Goal: Task Accomplishment & Management: Use online tool/utility

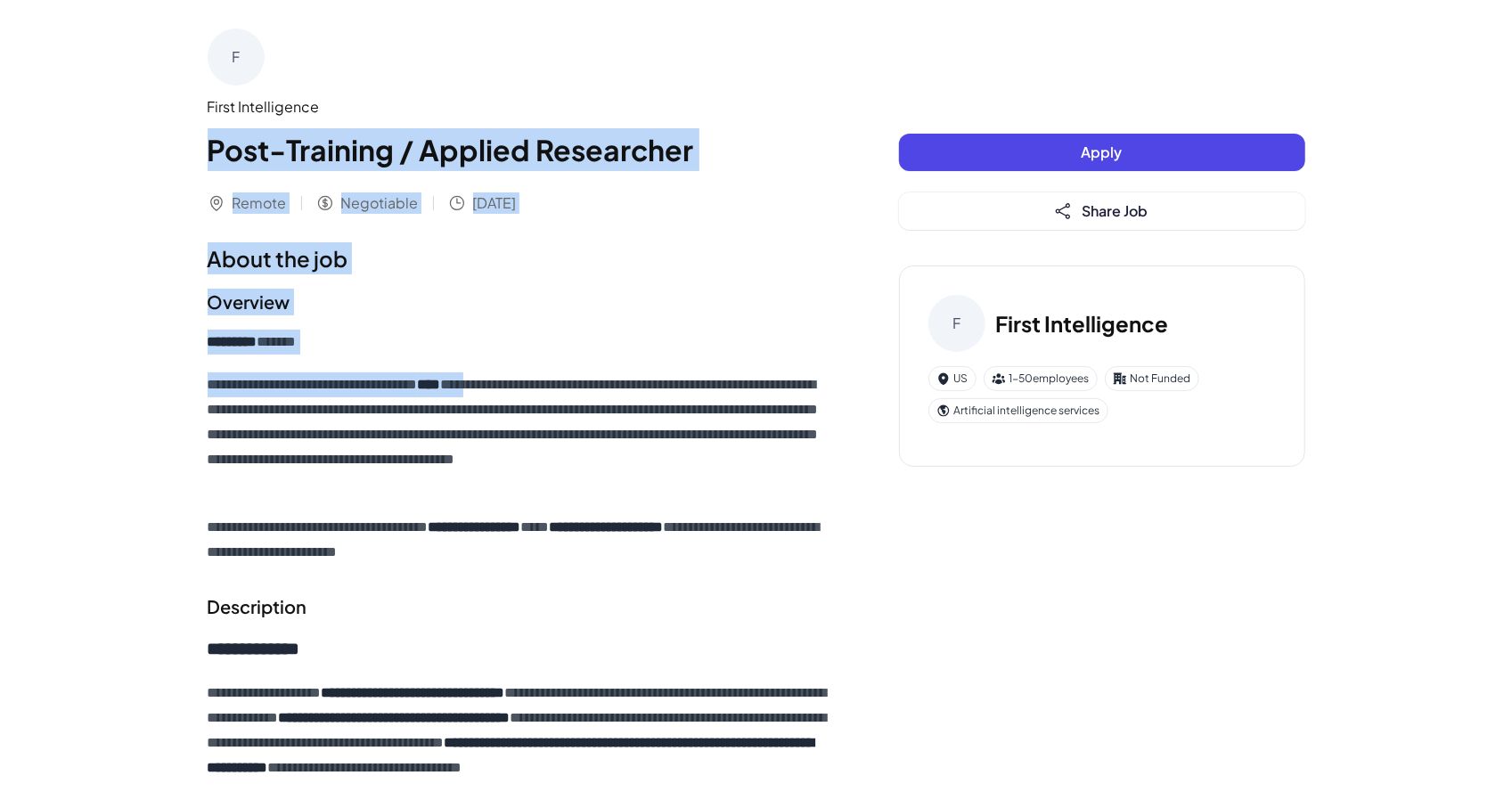
drag, startPoint x: 209, startPoint y: 141, endPoint x: 530, endPoint y: 380, distance: 400.2
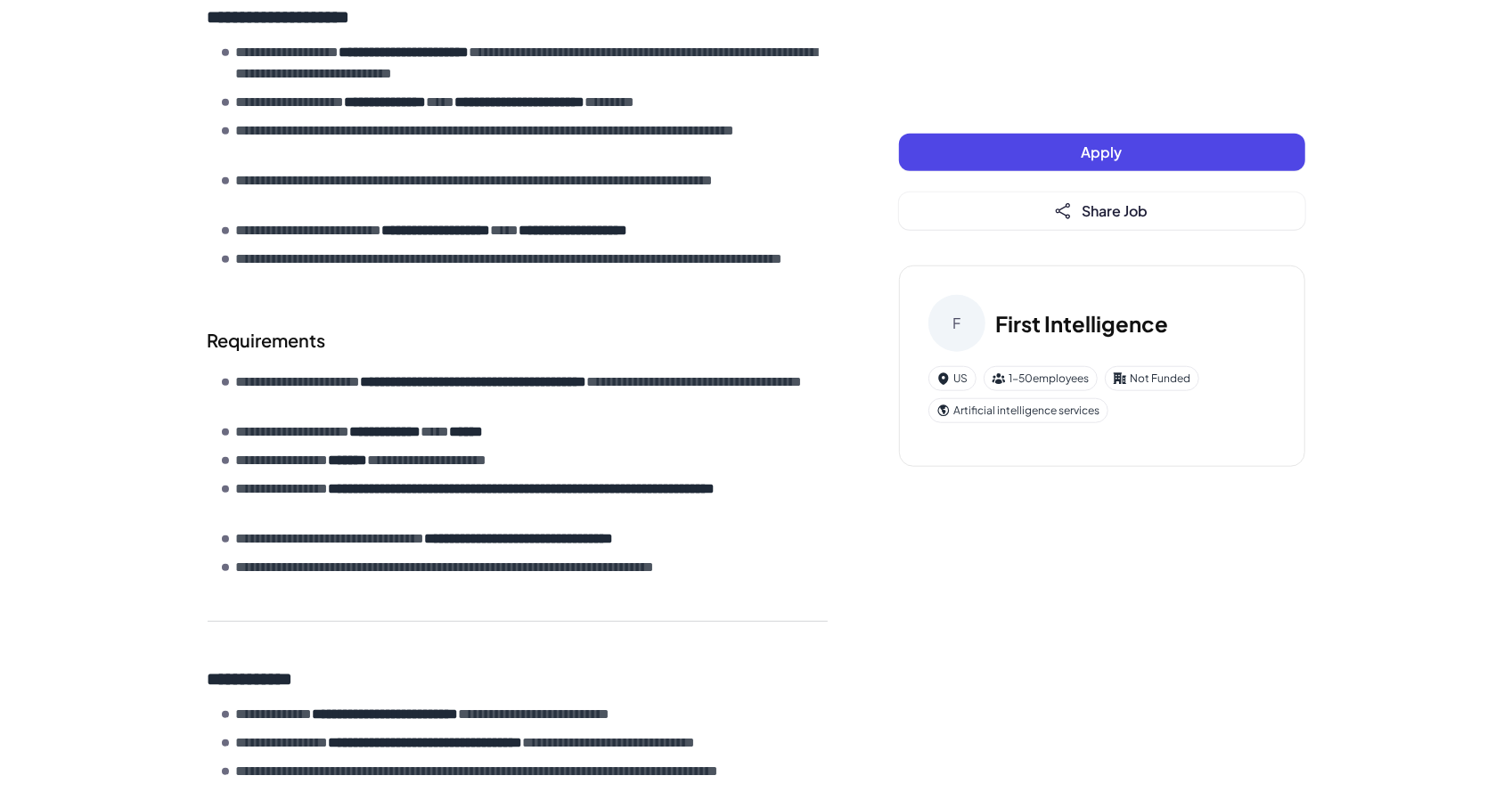
scroll to position [1199, 0]
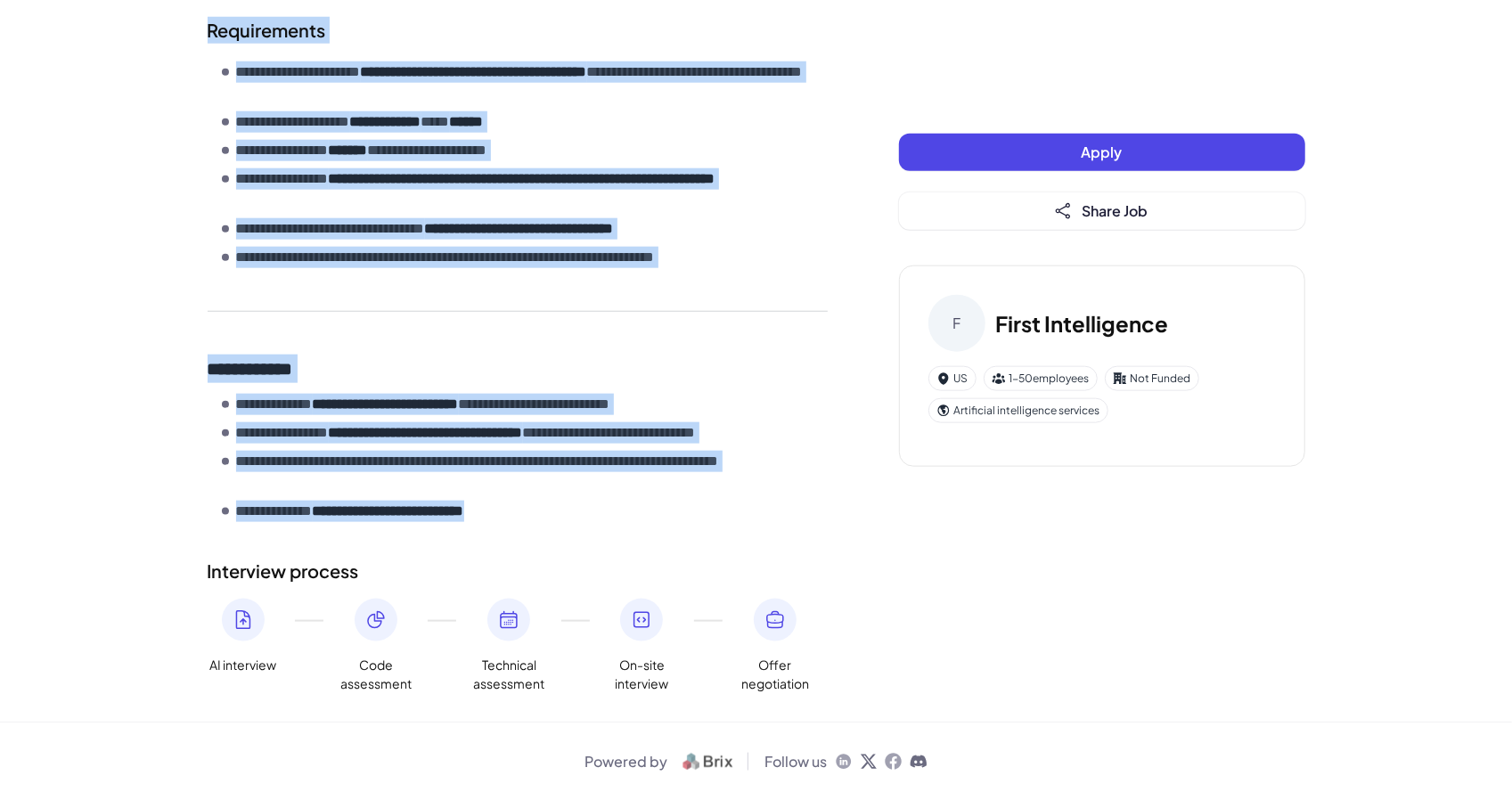
copy div "**********"
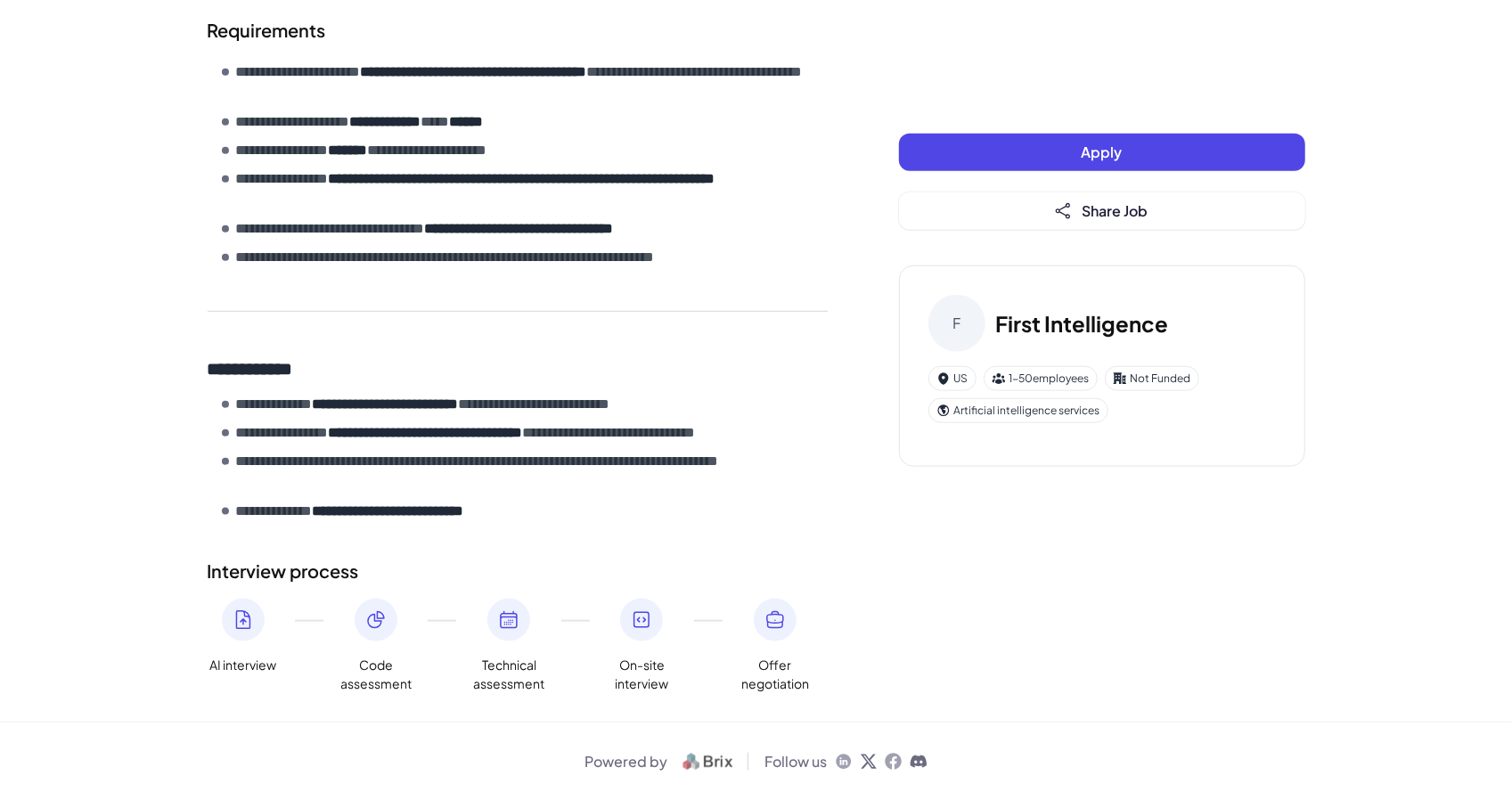
click at [725, 274] on div "**********" at bounding box center [518, 291] width 620 height 460
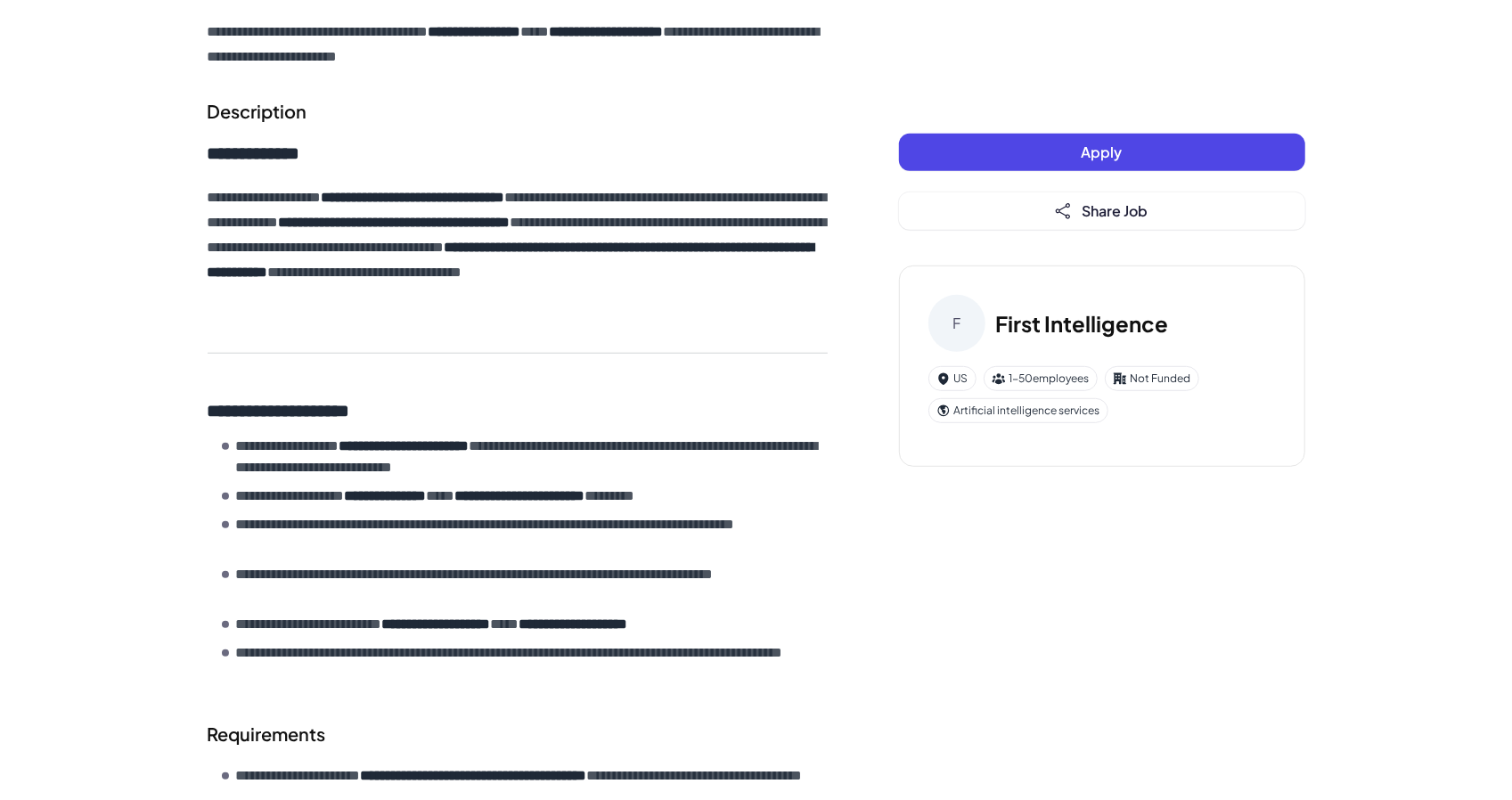
scroll to position [0, 0]
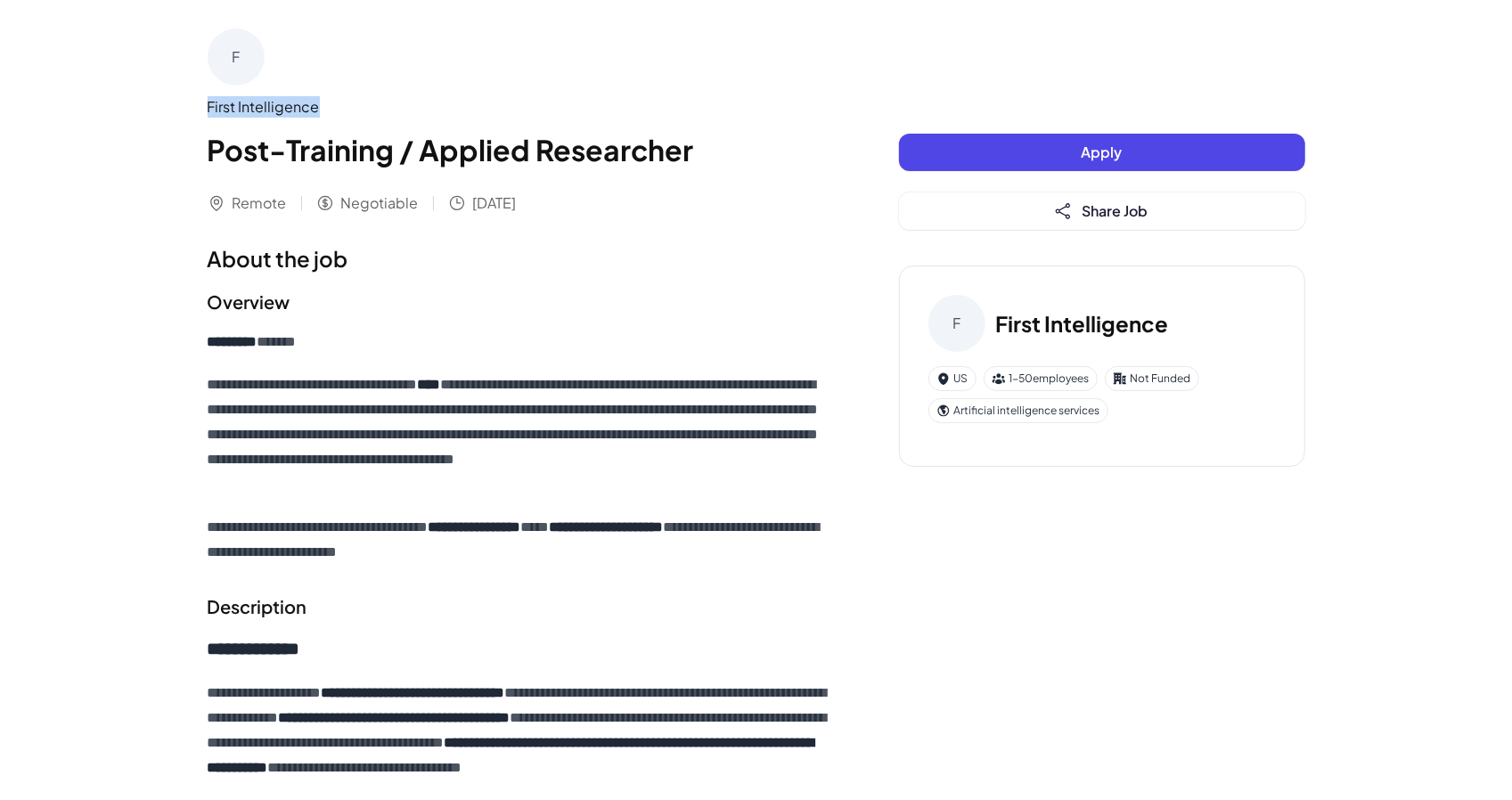
drag, startPoint x: 208, startPoint y: 108, endPoint x: 422, endPoint y: 106, distance: 214.0
click at [422, 106] on div "First Intelligence" at bounding box center [518, 107] width 620 height 21
copy div "First Intelligence"
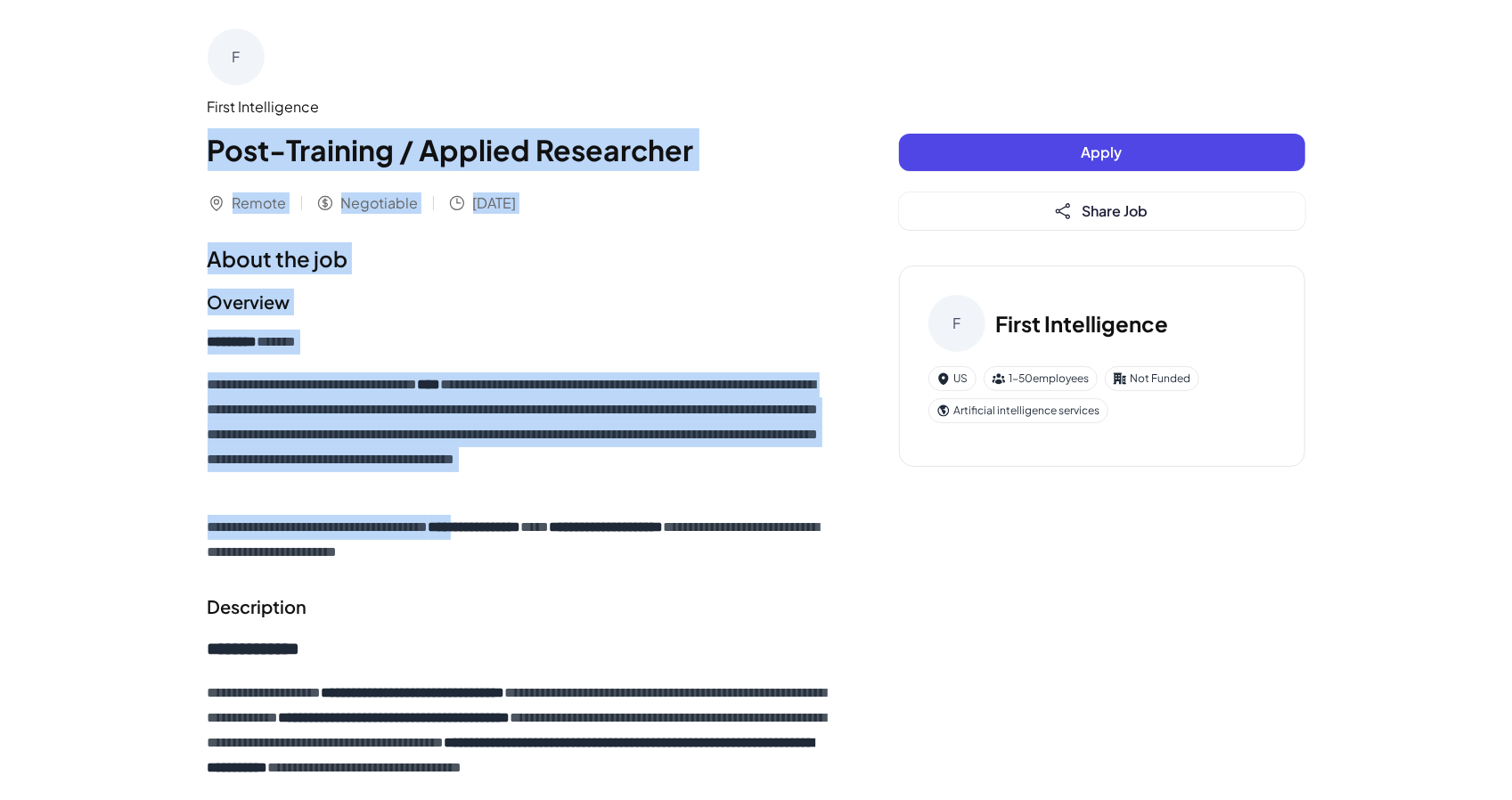
drag, startPoint x: 211, startPoint y: 150, endPoint x: 694, endPoint y: 691, distance: 725.2
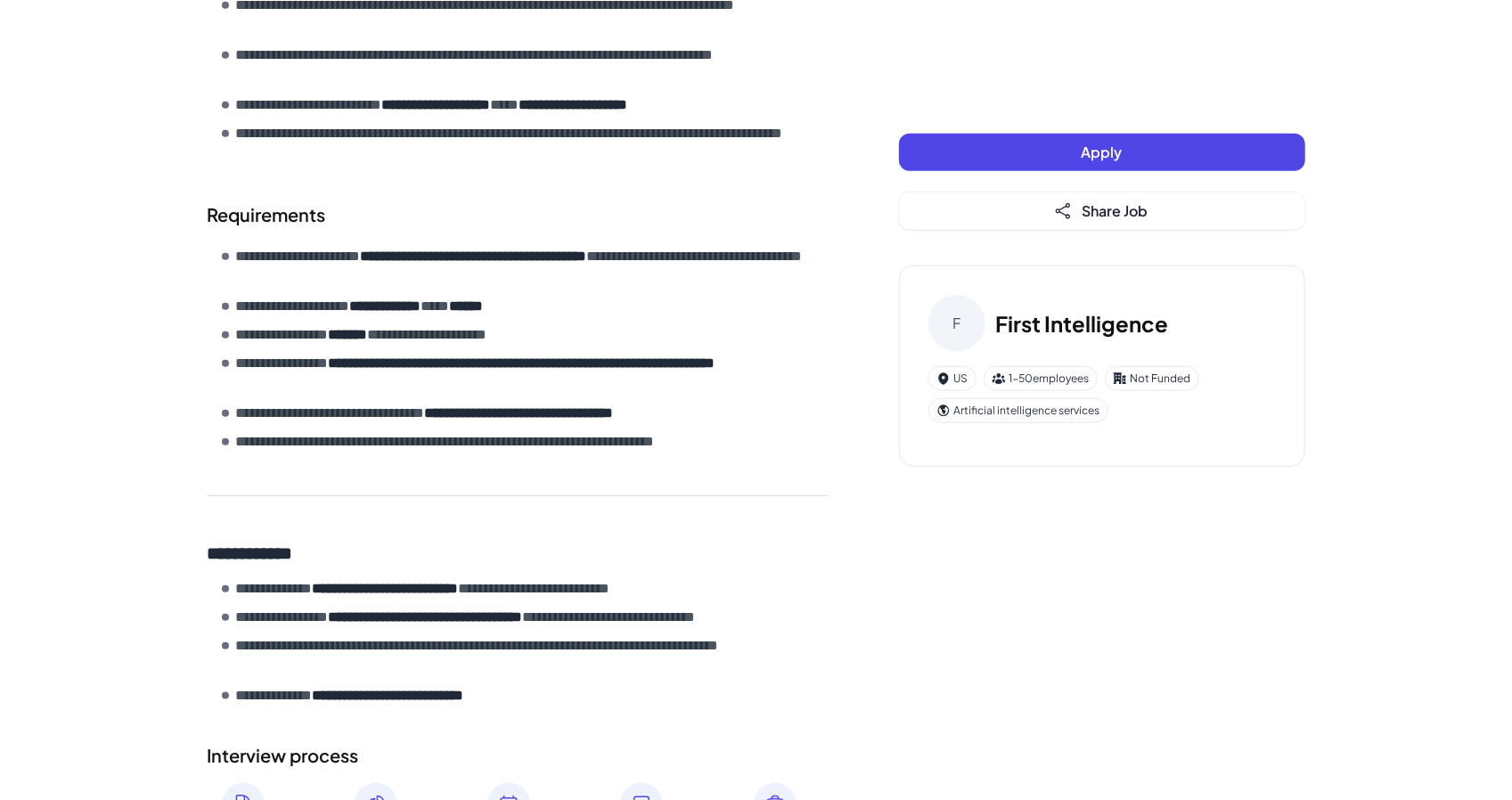
scroll to position [1199, 0]
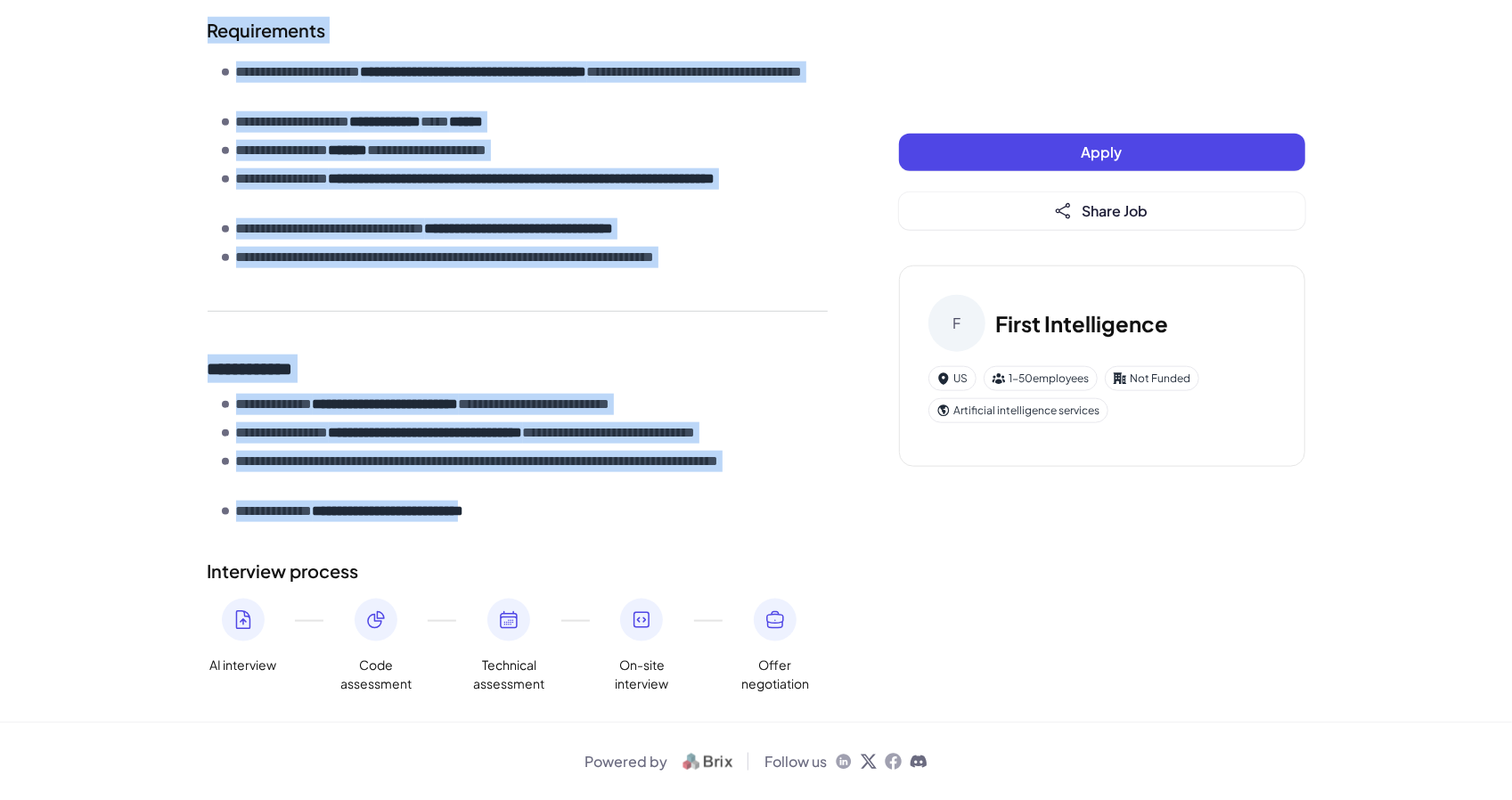
click at [527, 525] on section "**********" at bounding box center [518, 273] width 620 height 512
click at [560, 524] on section "**********" at bounding box center [518, 273] width 620 height 512
copy div "**********"
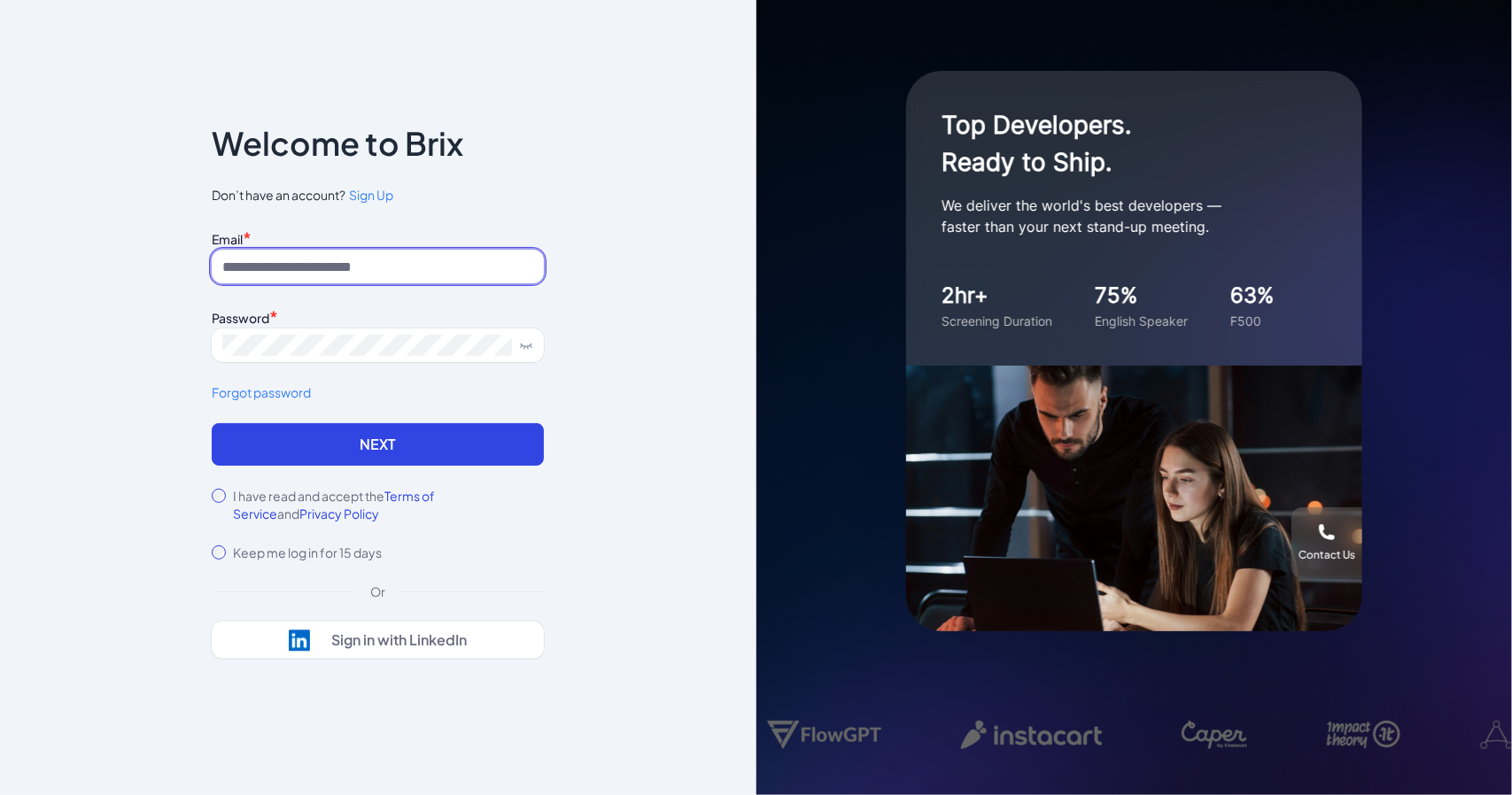
click at [342, 252] on input at bounding box center [378, 266] width 332 height 34
click at [477, 273] on input at bounding box center [378, 266] width 332 height 34
type input "**********"
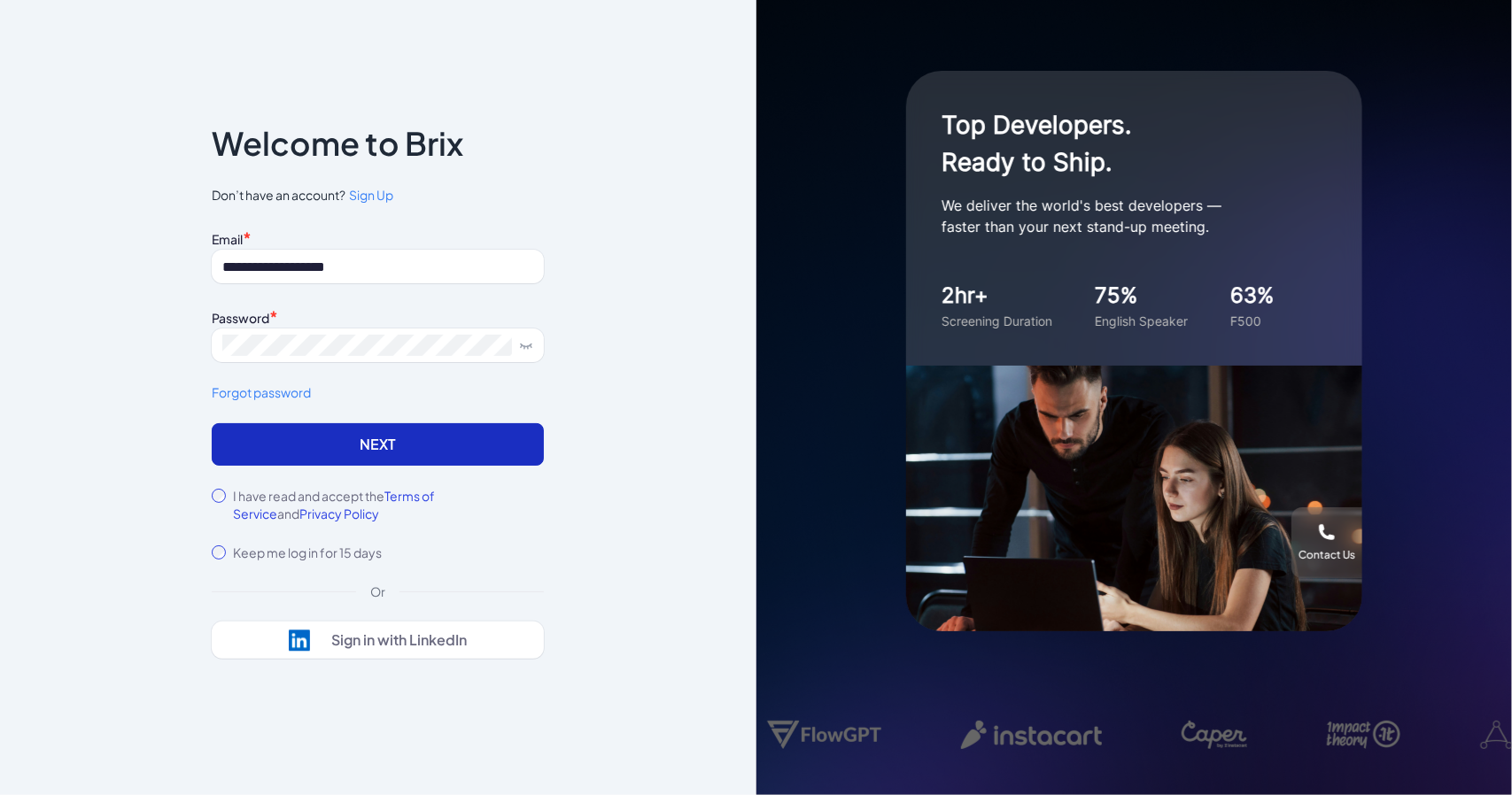
click at [308, 454] on button "Next" at bounding box center [378, 444] width 332 height 43
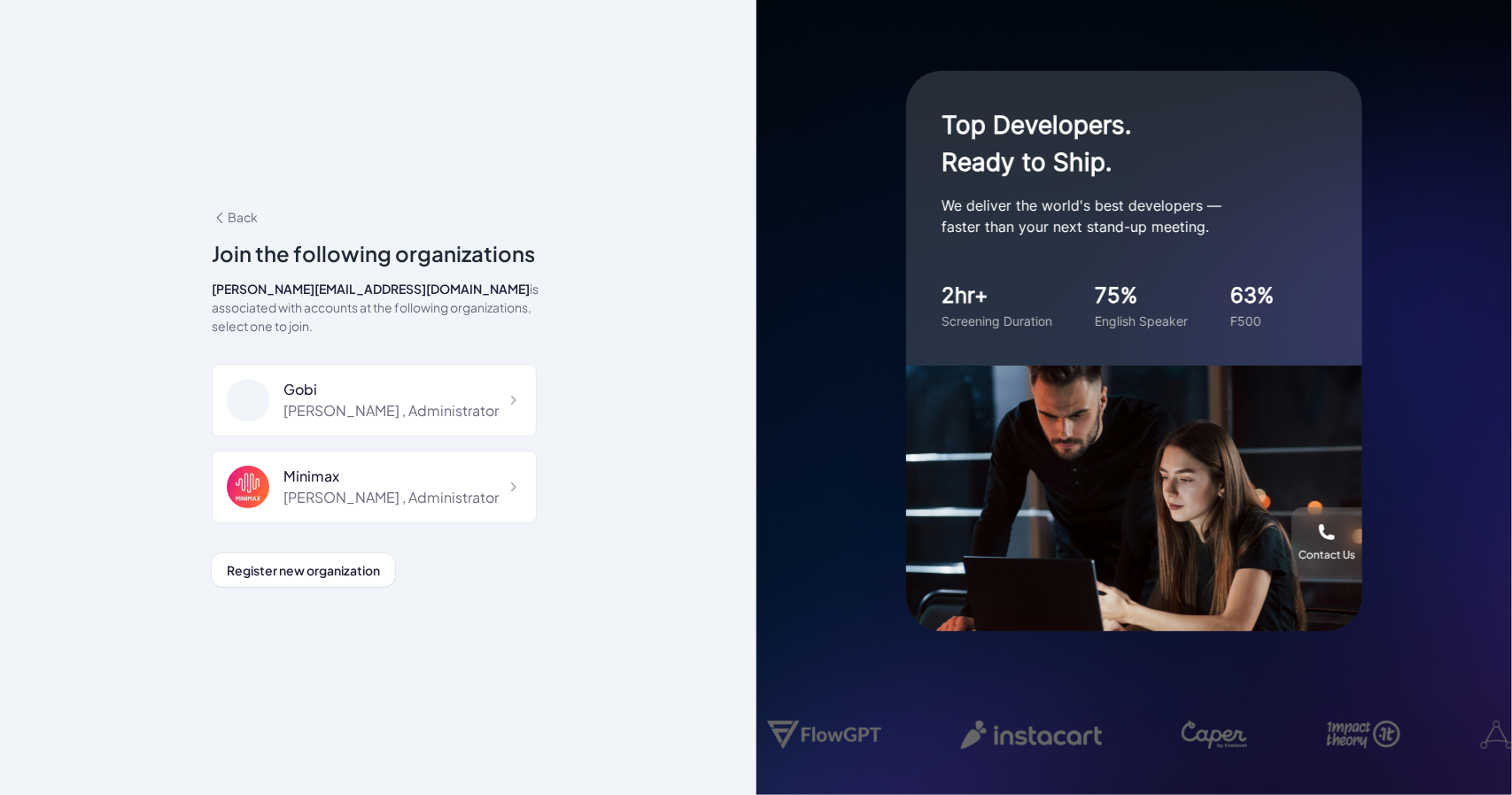
click at [469, 406] on div "Gobi Maggie , Administrator" at bounding box center [374, 400] width 325 height 72
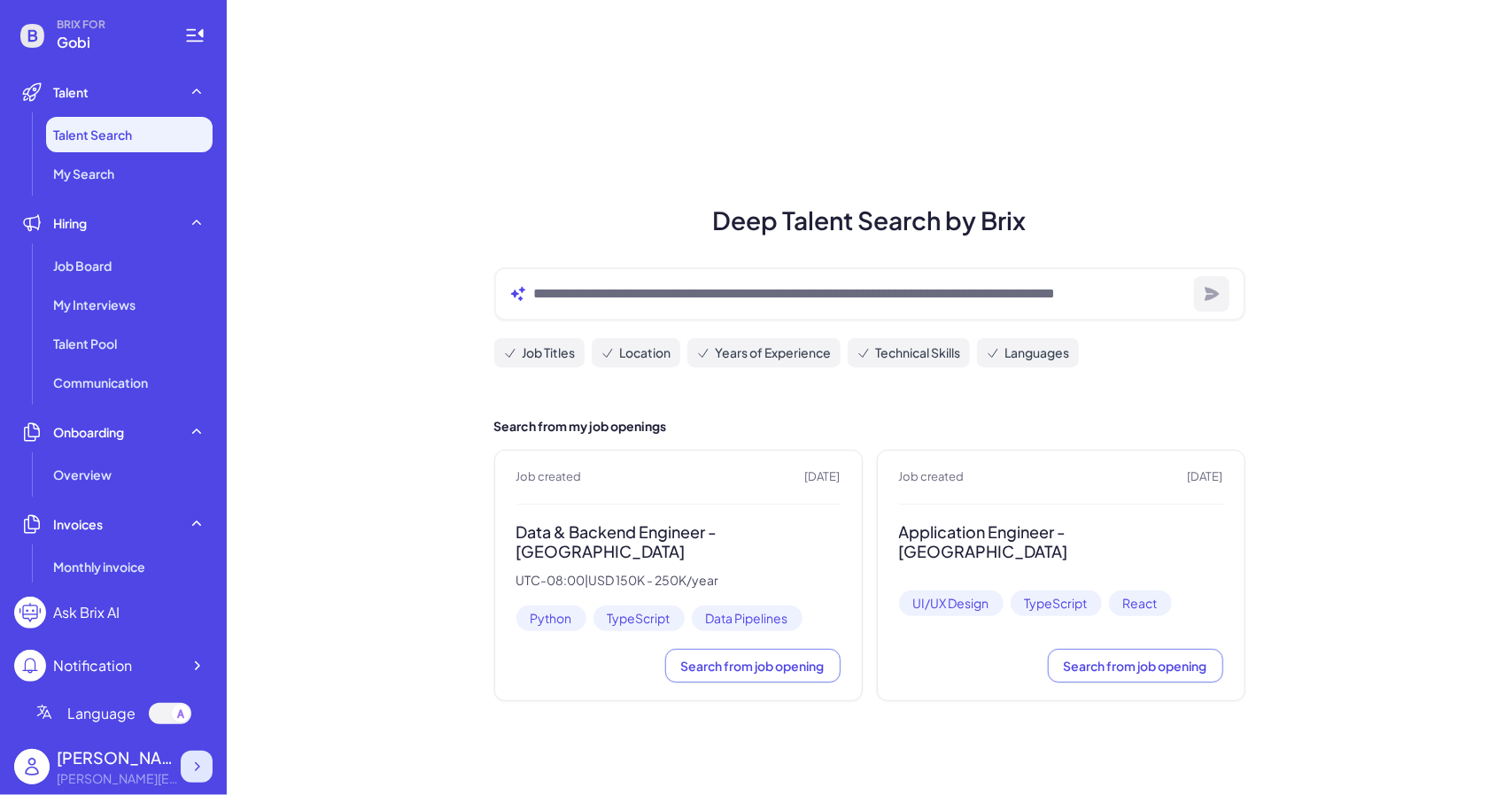
click at [191, 771] on icon at bounding box center [197, 767] width 18 height 18
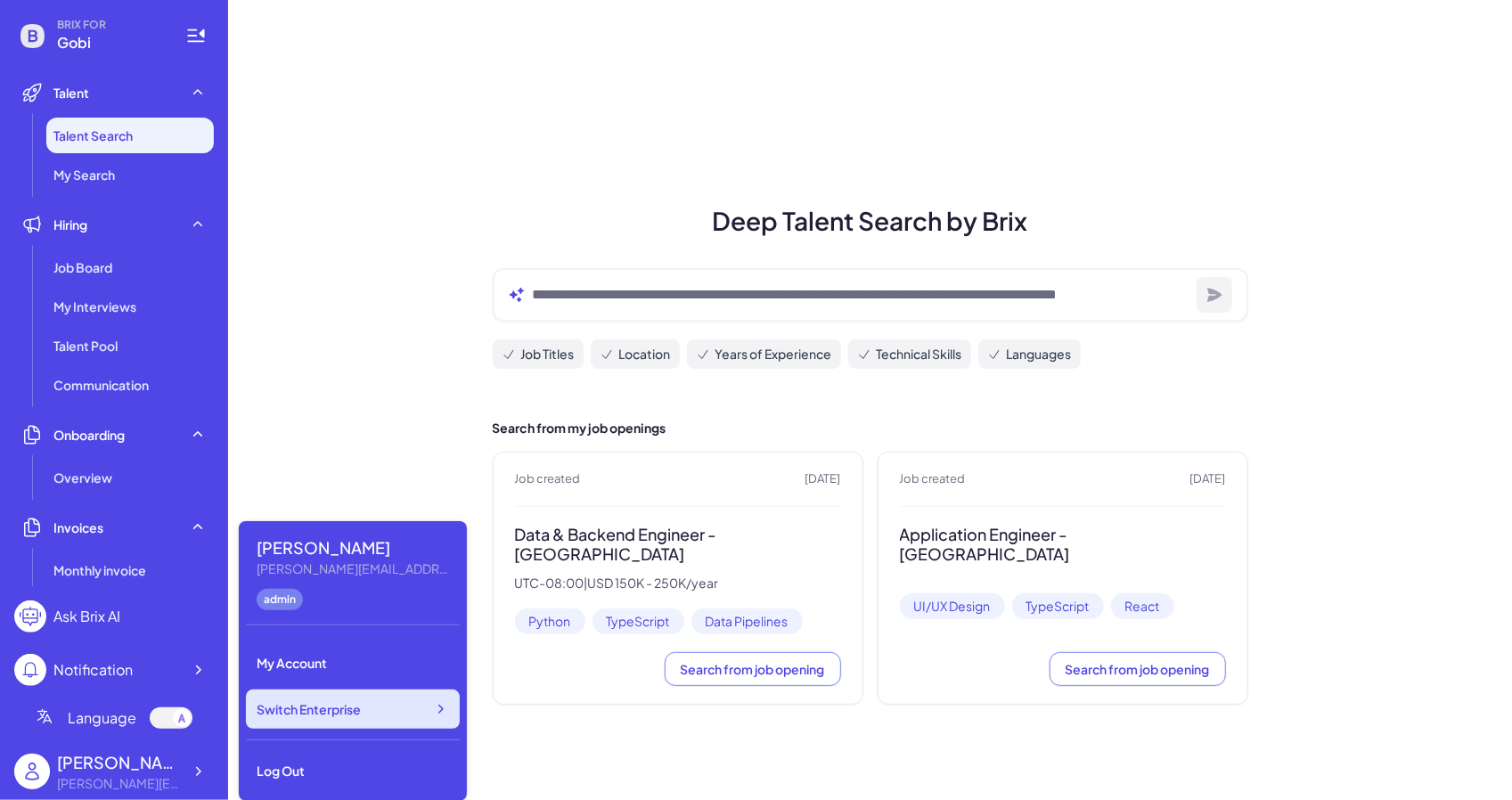
click at [399, 702] on div "Switch Enterprise" at bounding box center [353, 709] width 214 height 39
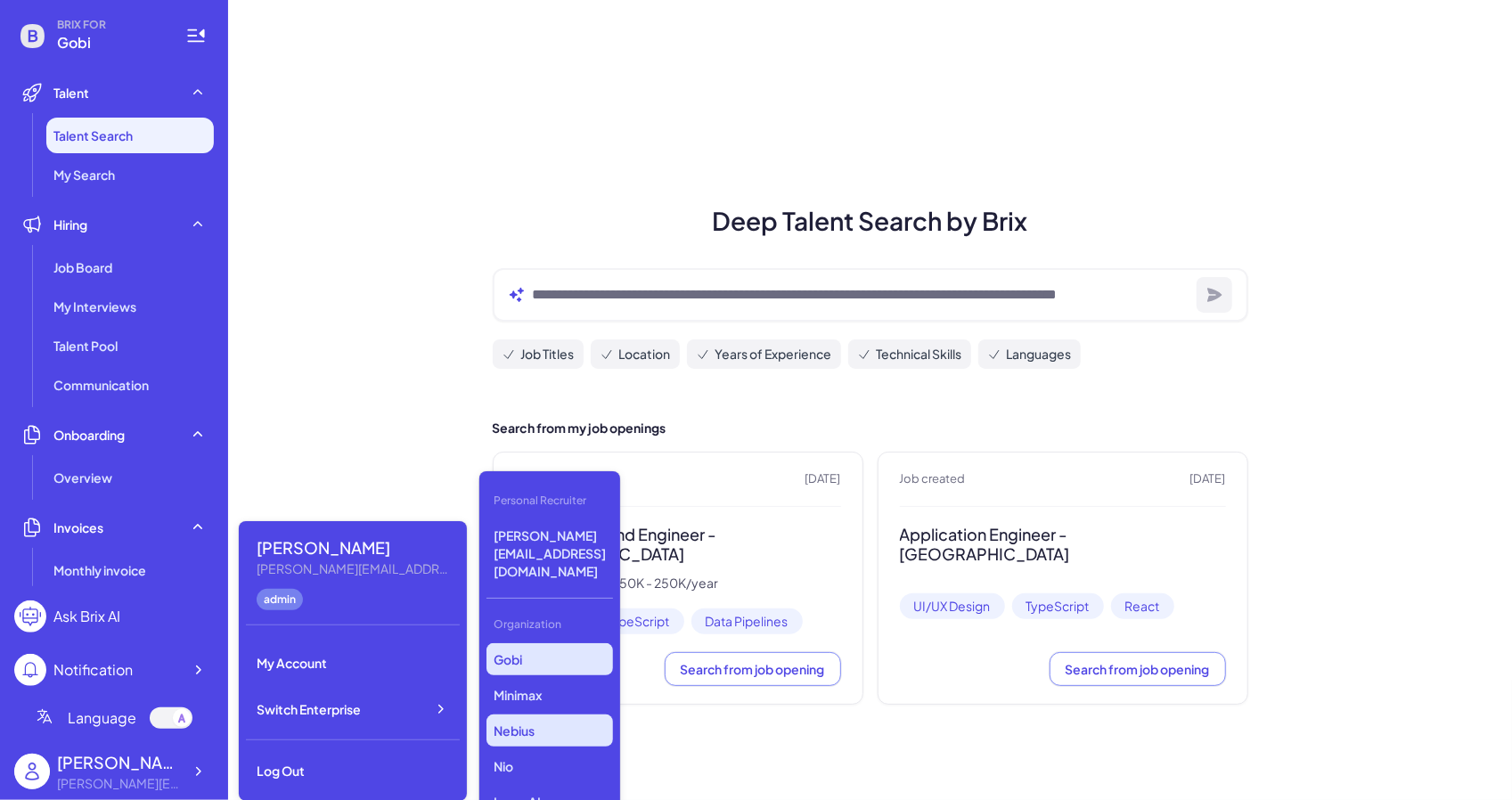
scroll to position [442, 0]
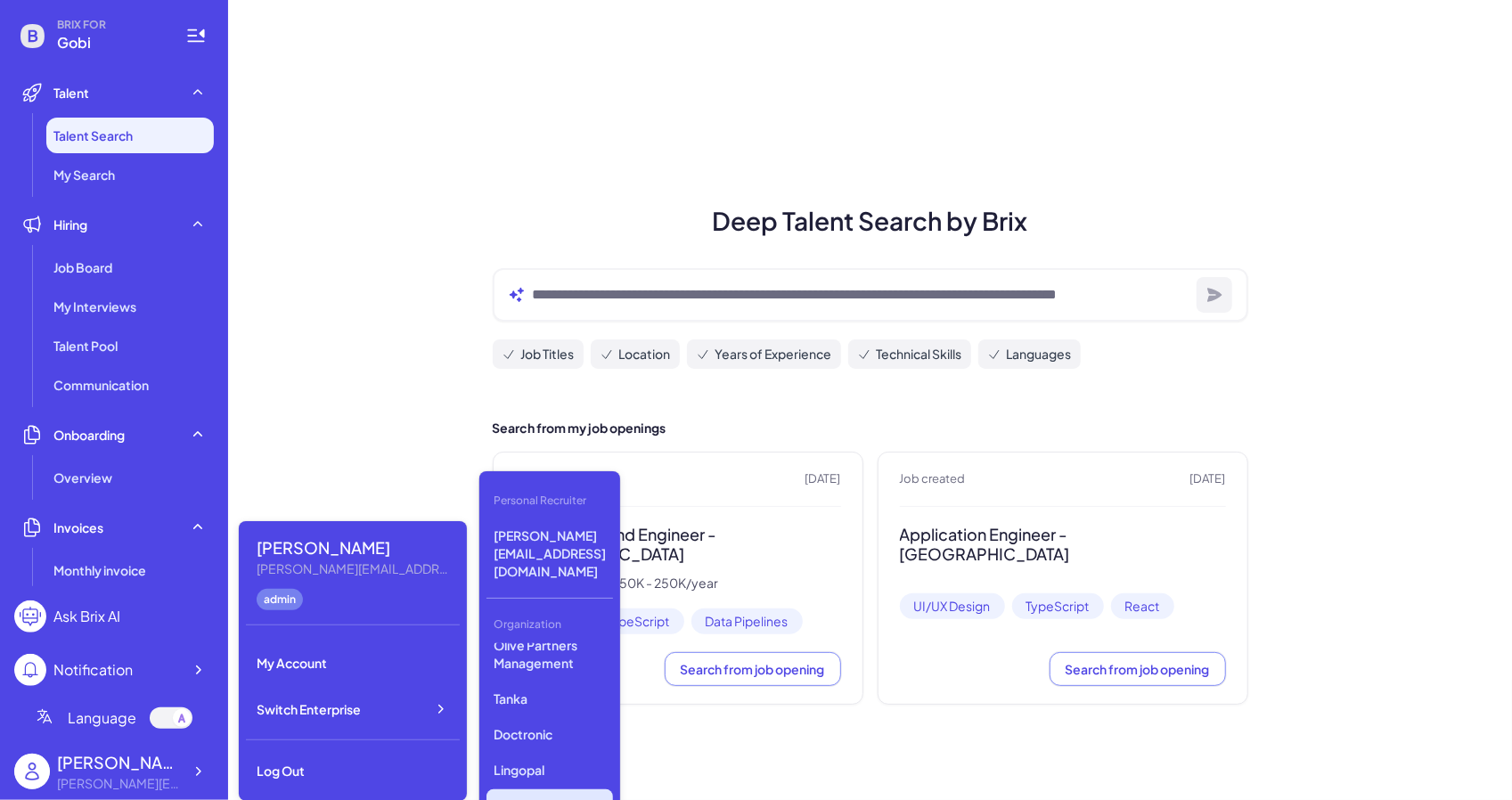
click at [582, 789] on p "First Intelligence" at bounding box center [550, 805] width 127 height 32
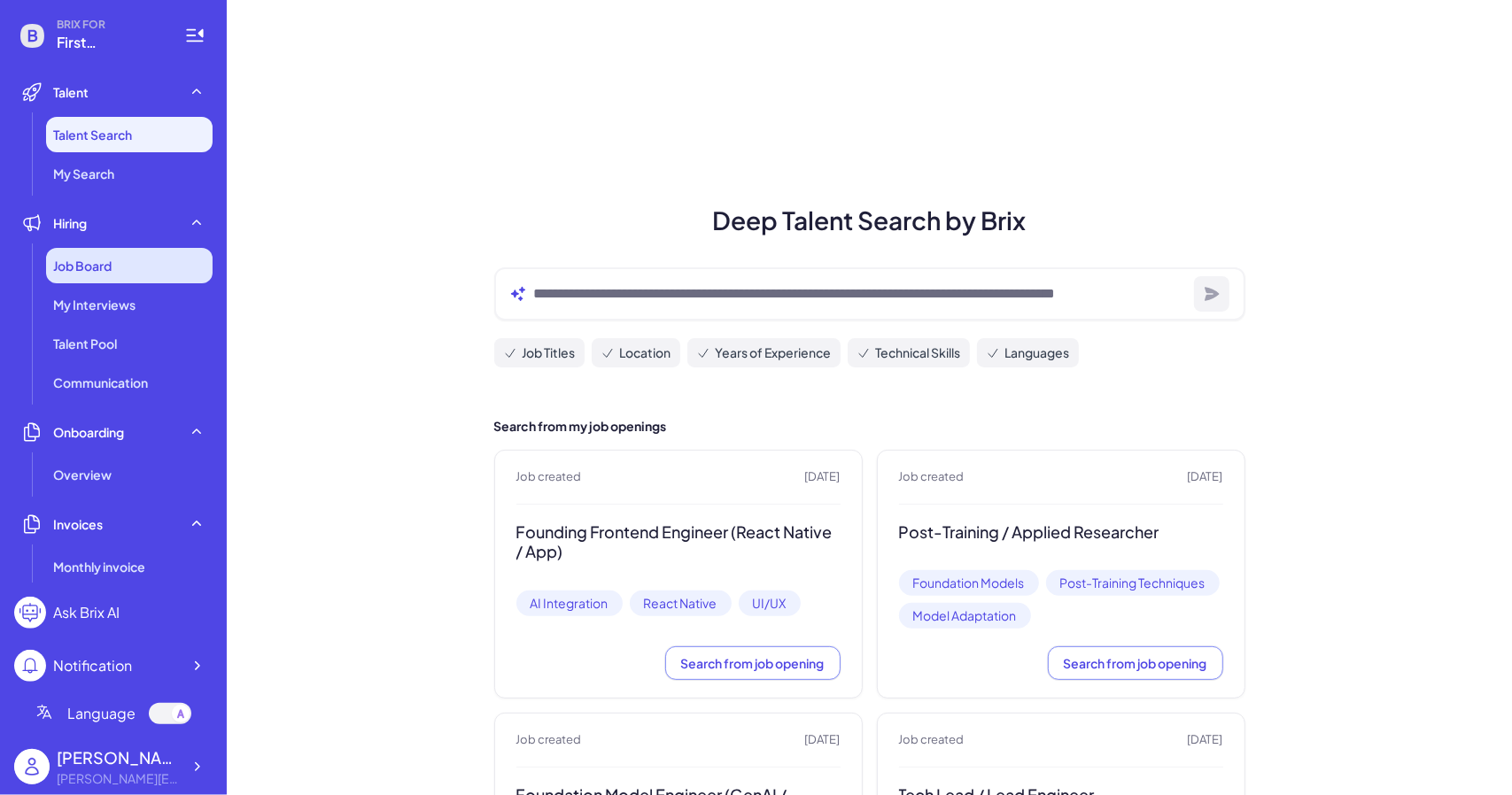
click at [108, 256] on span "Job Board" at bounding box center [82, 265] width 59 height 18
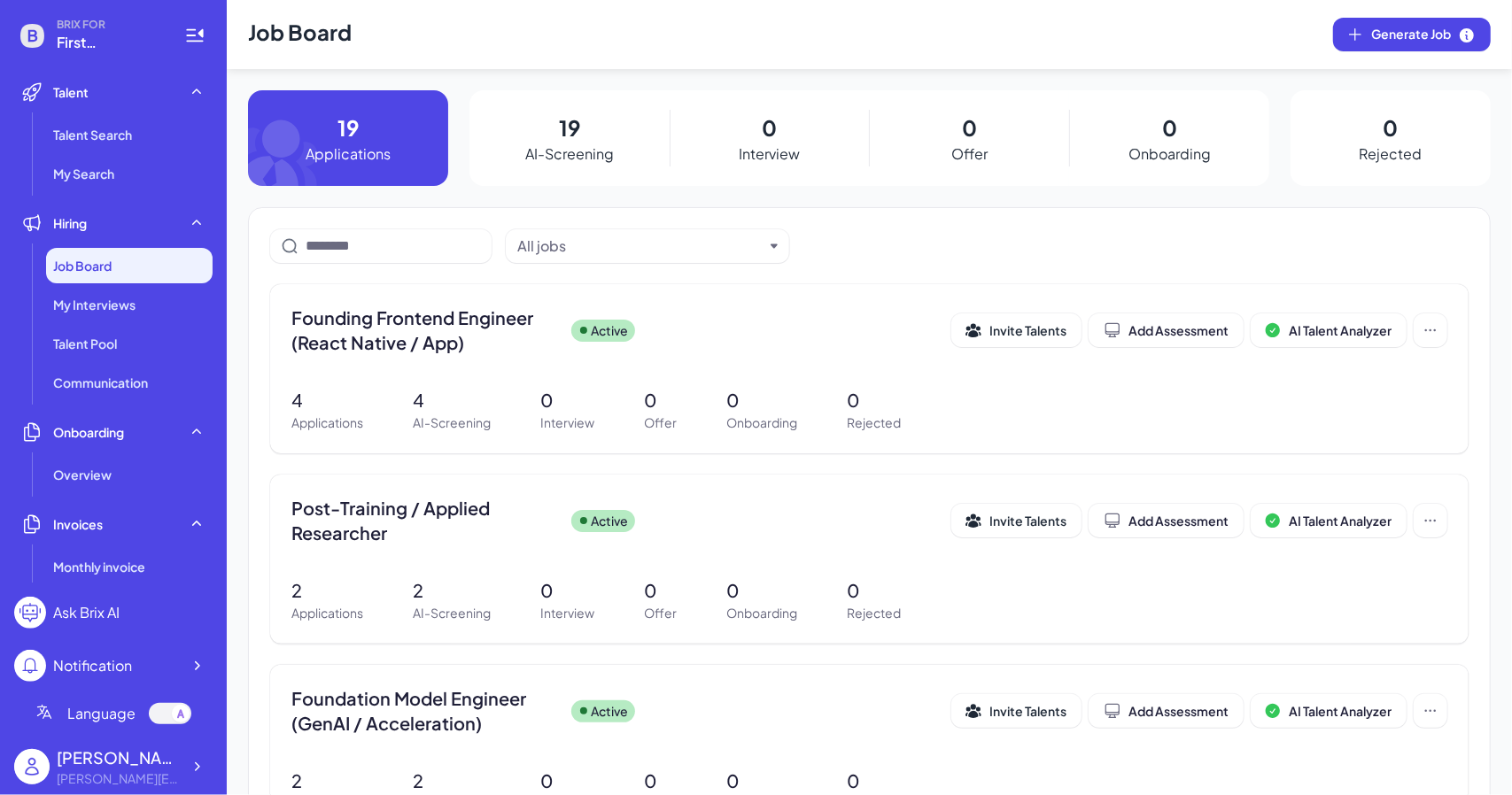
click at [214, 760] on div "BRIX FOR First Intelligence Talent Talent Search My Search Hiring Job Board My …" at bounding box center [113, 398] width 226 height 795
click at [191, 765] on icon at bounding box center [197, 767] width 18 height 18
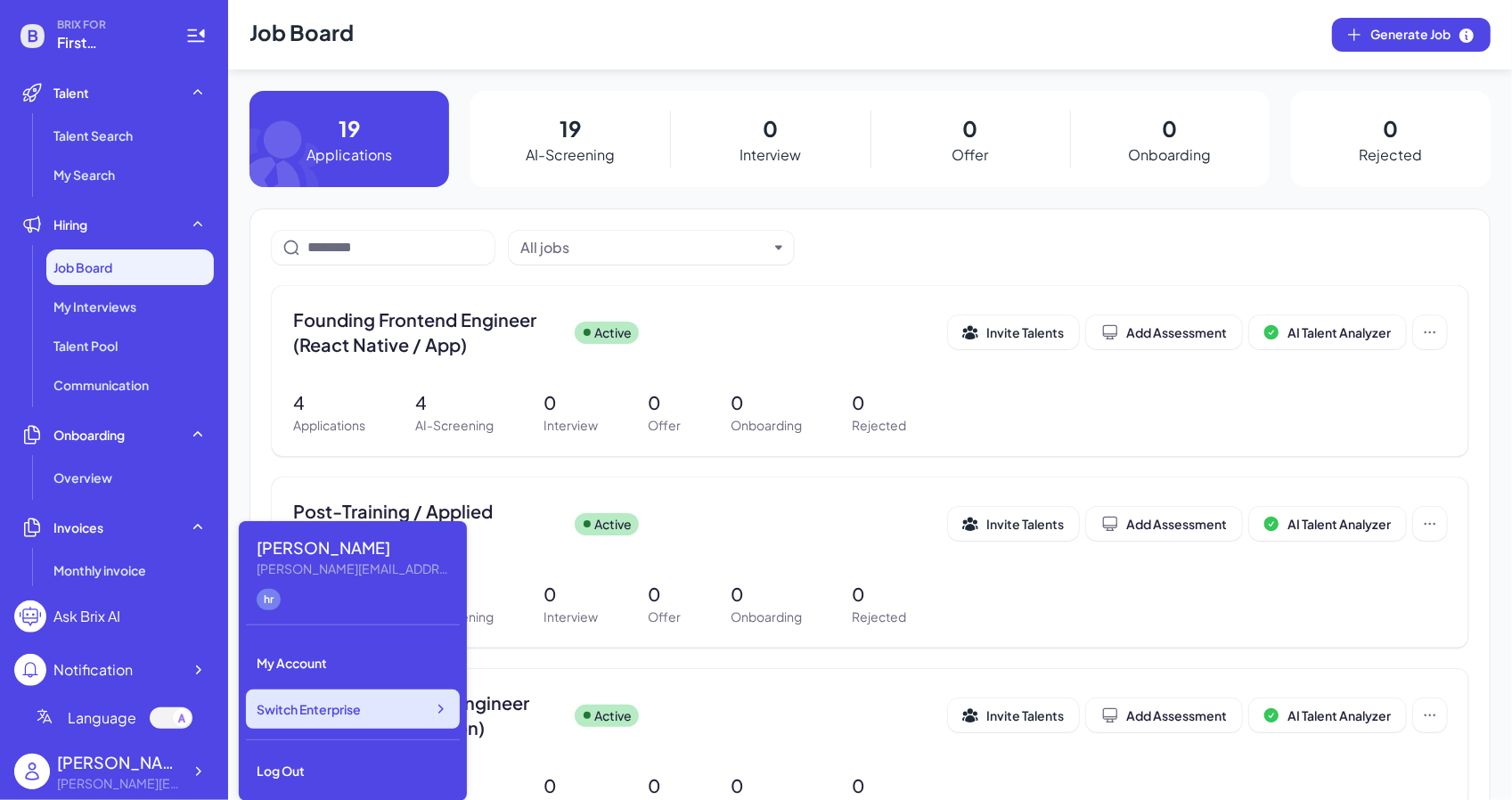
click at [339, 710] on span "Switch Enterprise" at bounding box center [309, 709] width 104 height 18
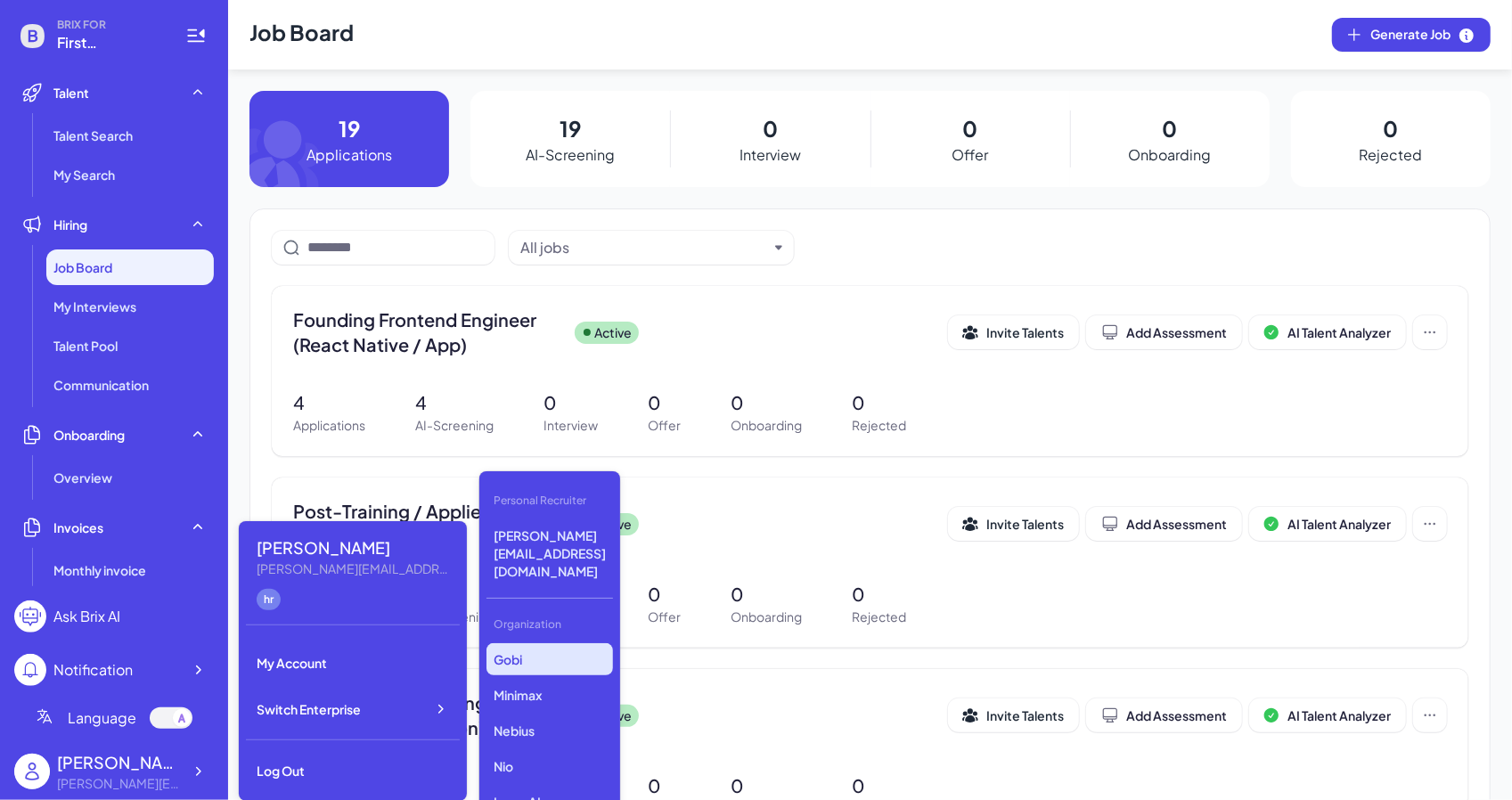
click at [562, 643] on p "Gobi" at bounding box center [550, 659] width 127 height 32
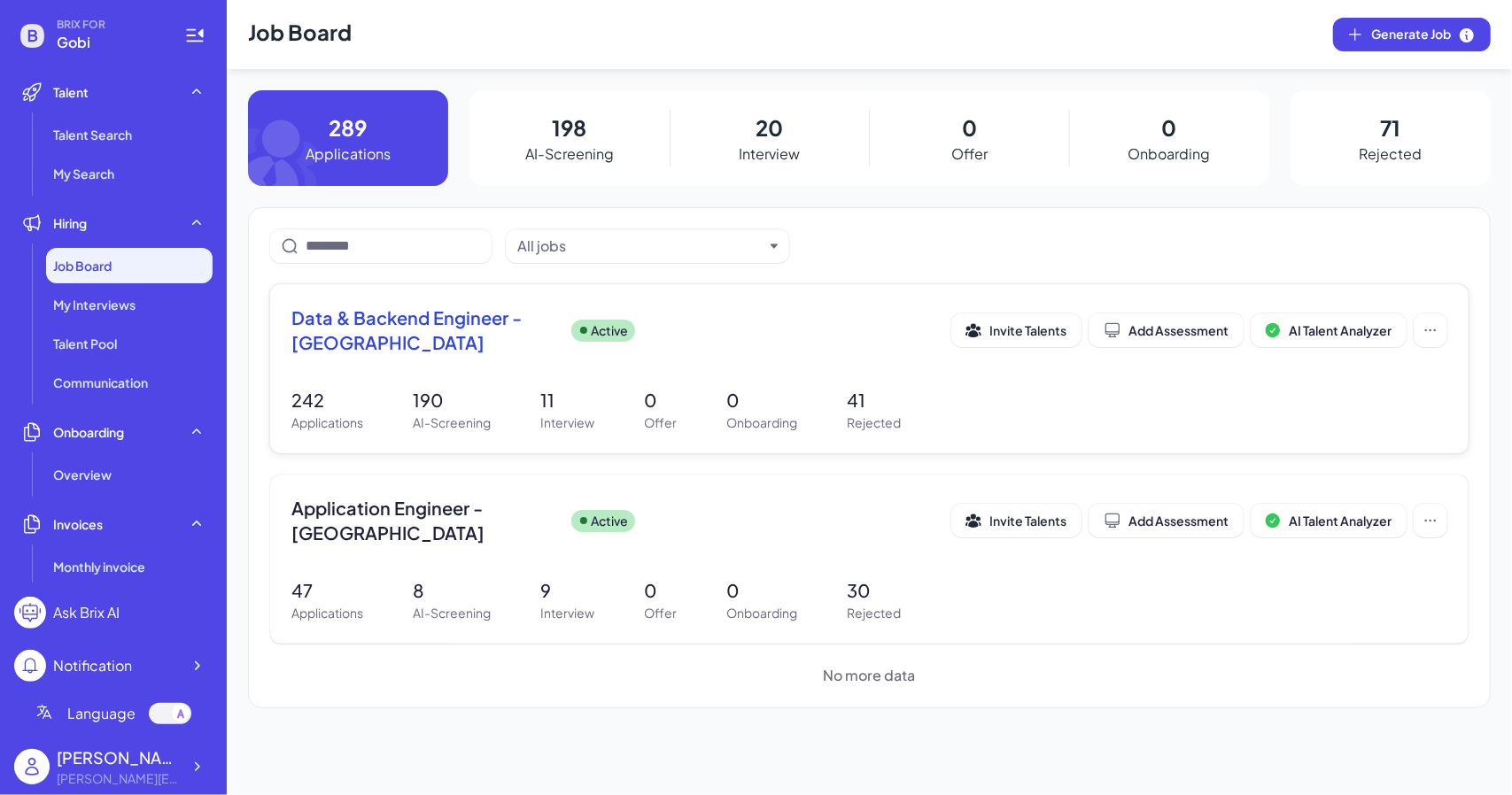
click at [496, 417] on div "242 Applications 190 AI-Screening 11 Interview 0 Offer 0 Onboarding 41 Rejected" at bounding box center [870, 409] width 1156 height 45
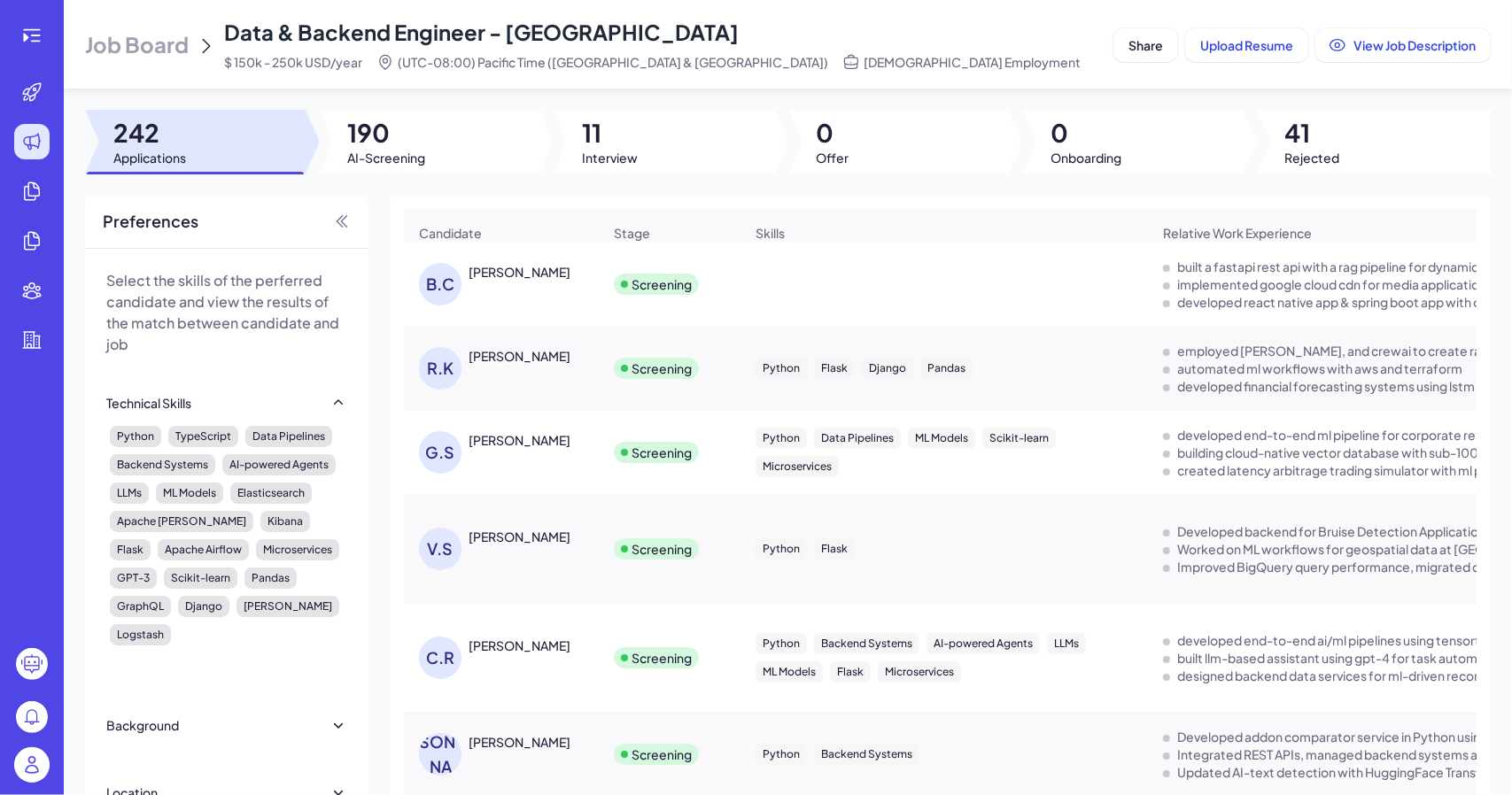
click at [423, 138] on span "190" at bounding box center [387, 132] width 78 height 32
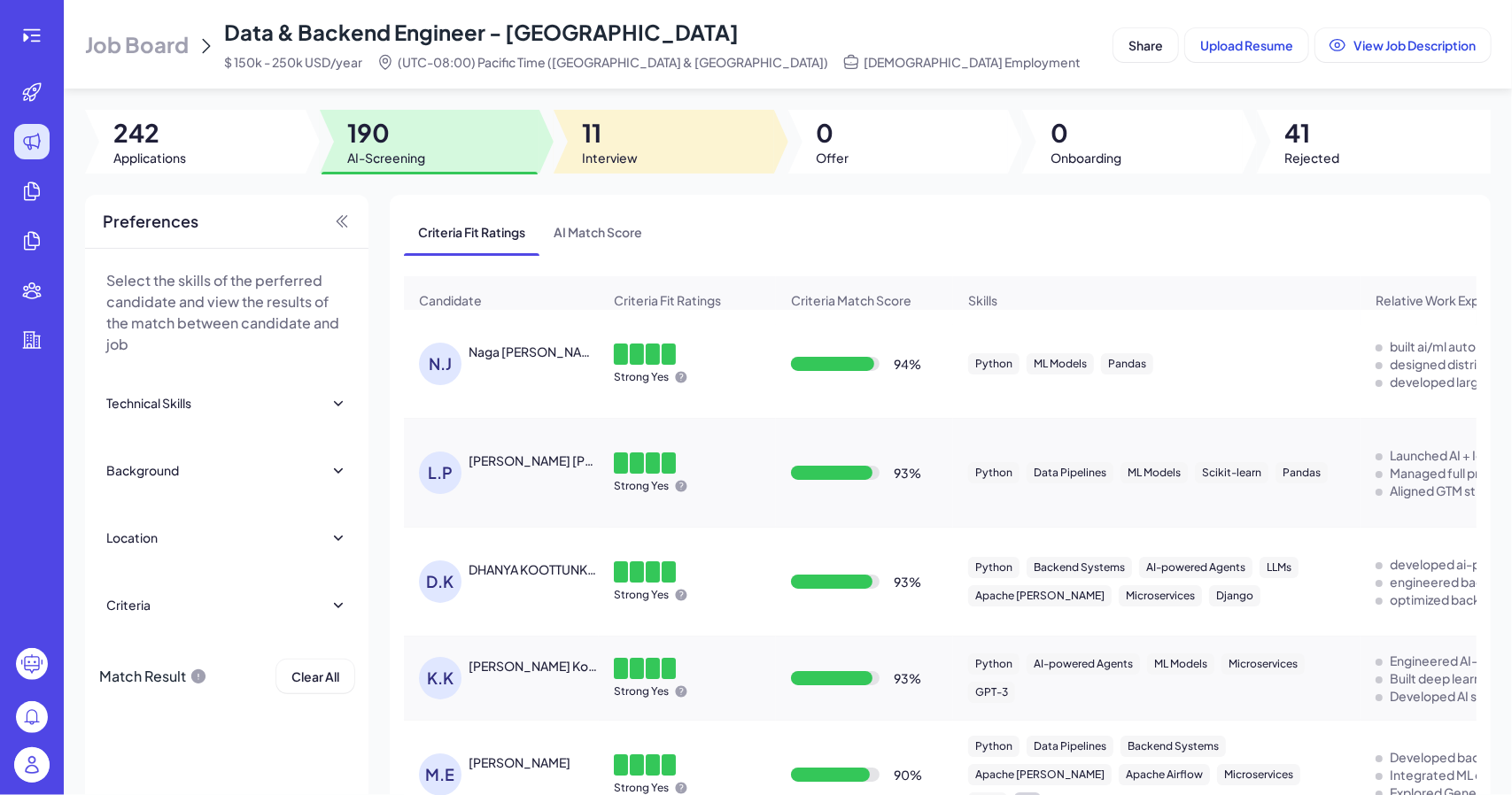
click at [601, 143] on span "11" at bounding box center [610, 132] width 56 height 32
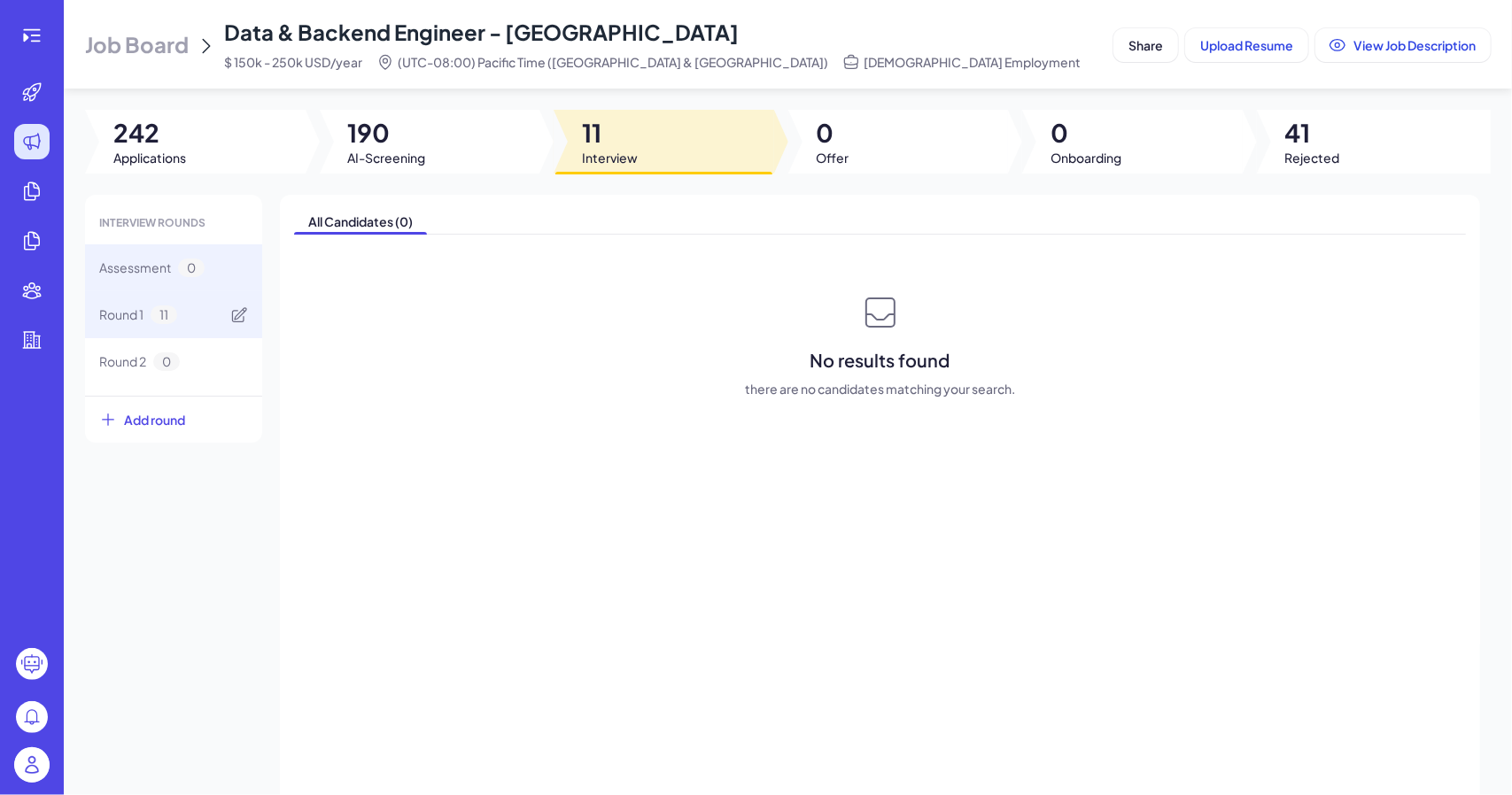
click at [184, 318] on div "Round 1 11" at bounding box center [174, 315] width 178 height 47
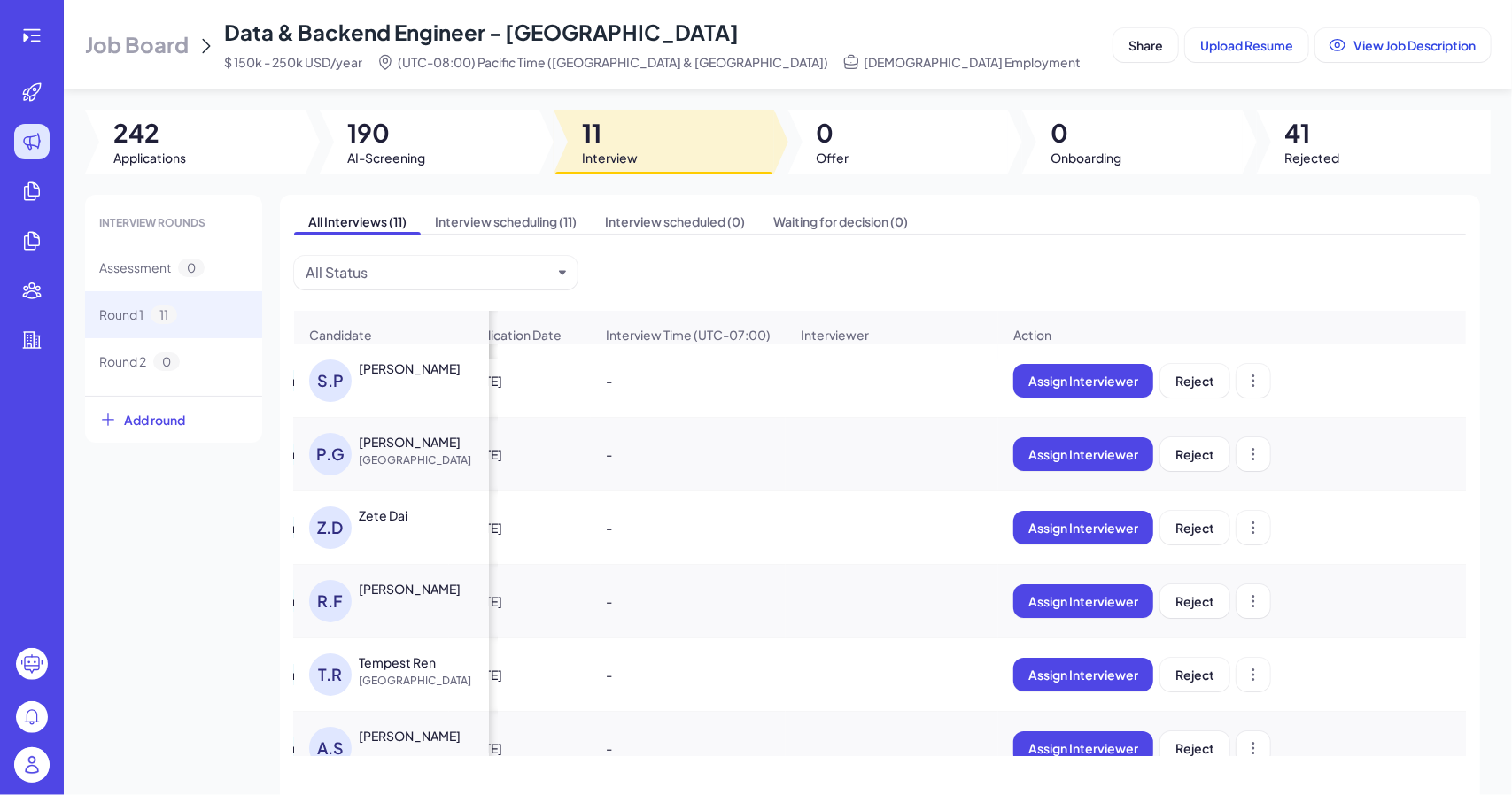
scroll to position [0, 269]
click at [1205, 379] on span "Reject" at bounding box center [1195, 381] width 39 height 16
click at [1206, 379] on span "Reject" at bounding box center [1195, 381] width 39 height 16
click at [1203, 383] on span "Reject" at bounding box center [1195, 381] width 39 height 16
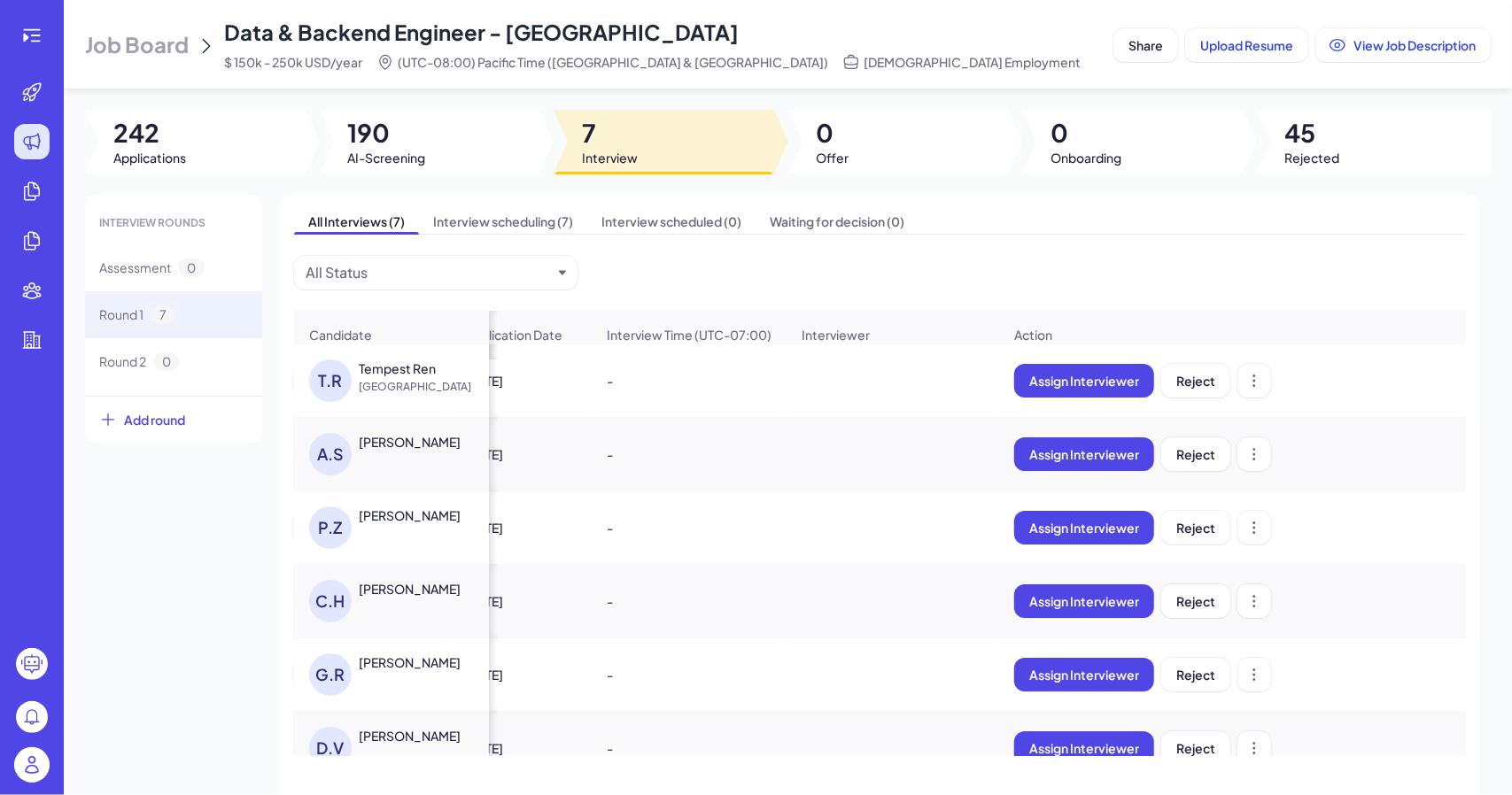
click at [1203, 383] on span "Reject" at bounding box center [1195, 381] width 39 height 16
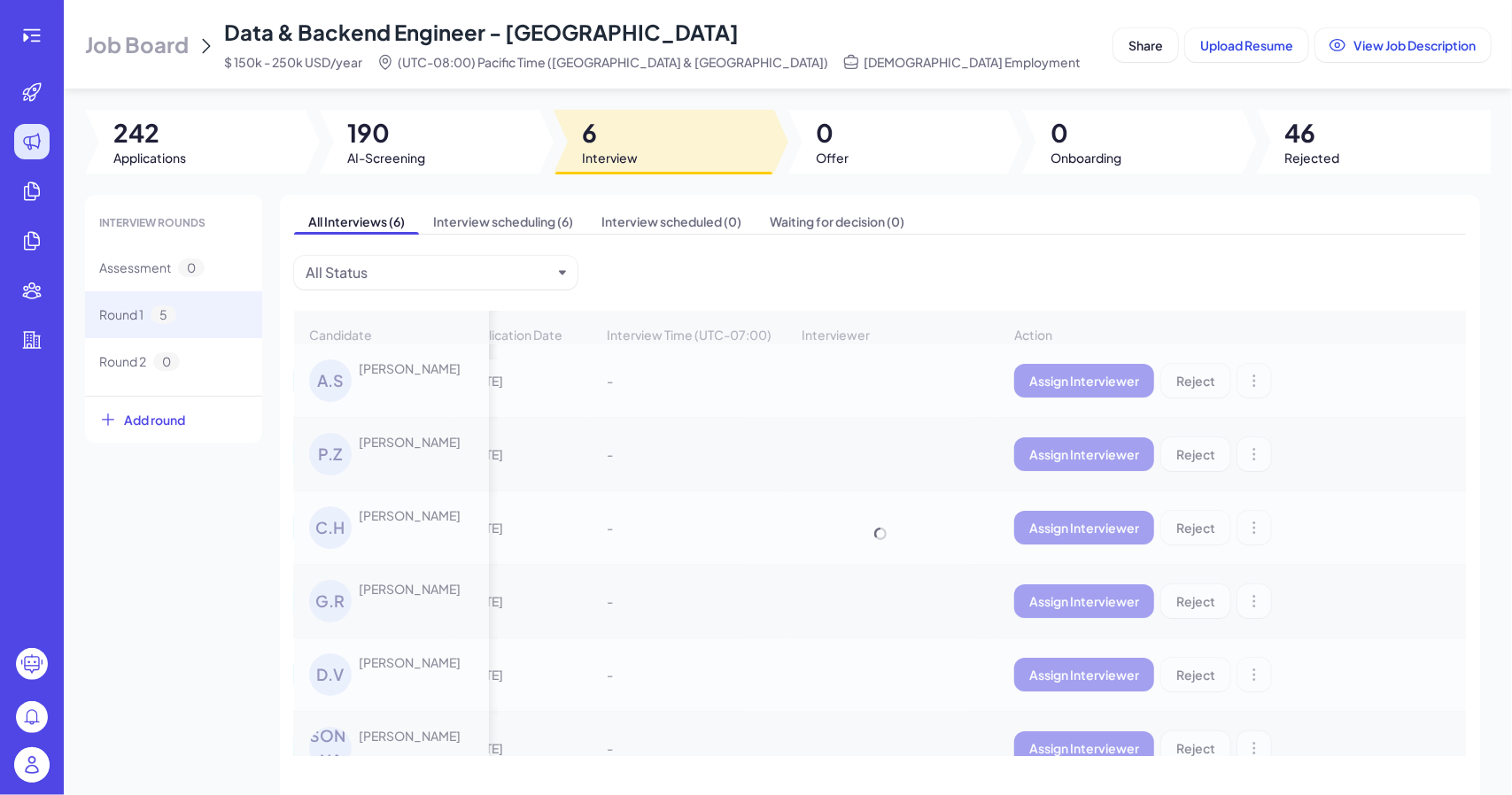
click at [1203, 381] on div "Candidate Status Application Date Interview Time (UTC-07:00) Interviewer Action…" at bounding box center [880, 533] width 1171 height 445
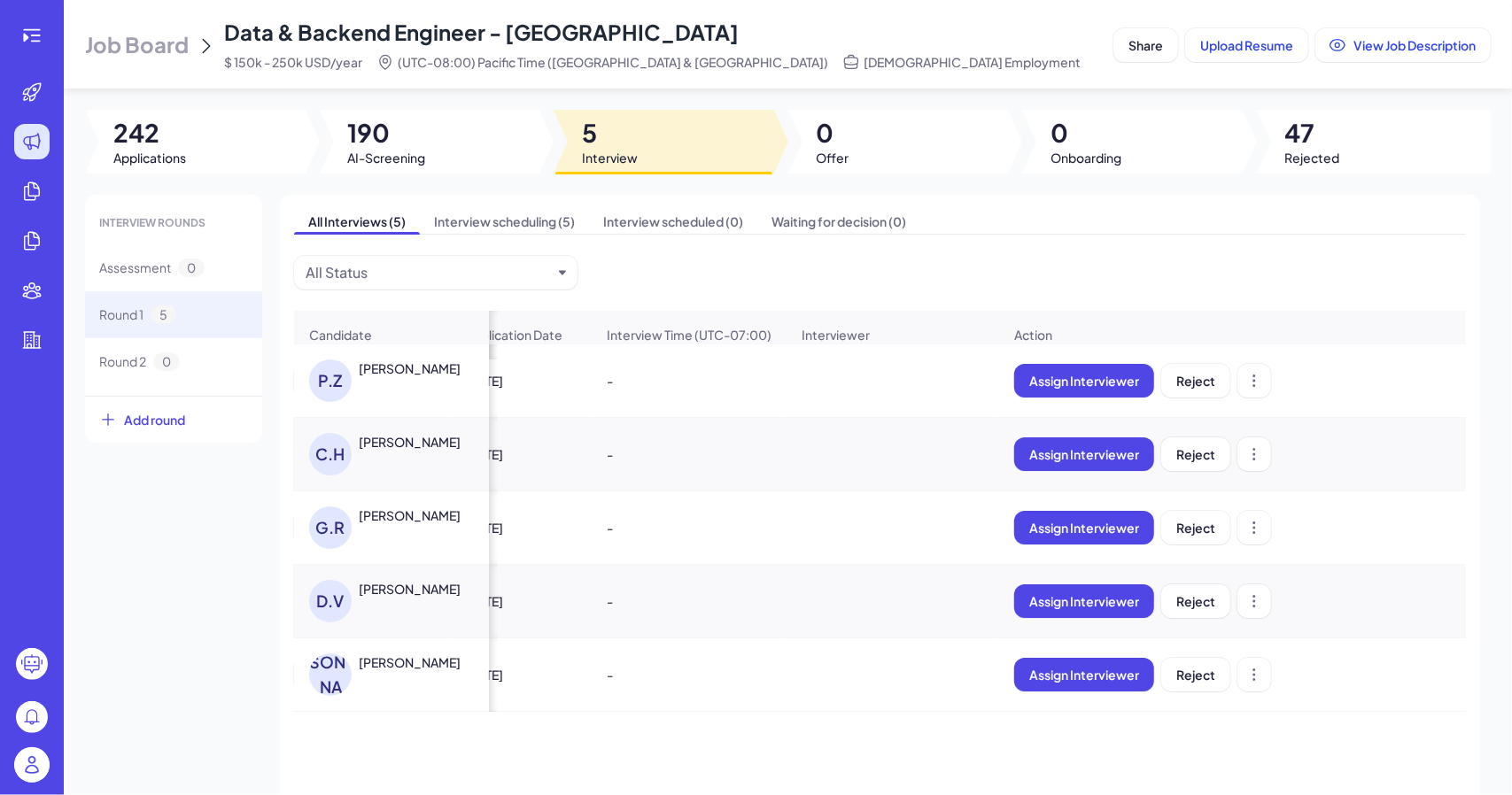
click at [1203, 381] on span "Reject" at bounding box center [1195, 381] width 39 height 16
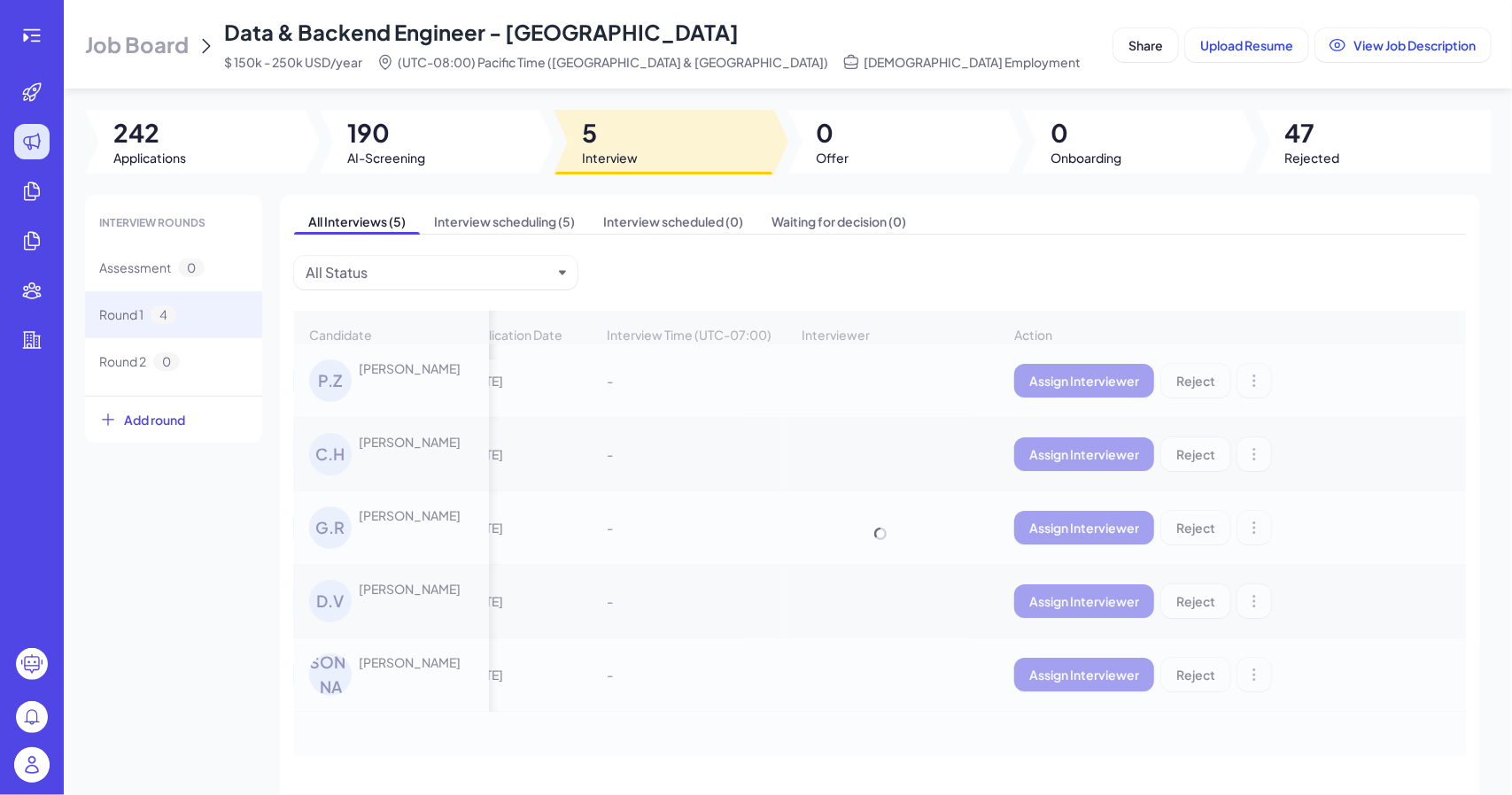
click at [1203, 381] on div "Candidate Status Application Date Interview Time (UTC-07:00) Interviewer Action…" at bounding box center [880, 533] width 1171 height 445
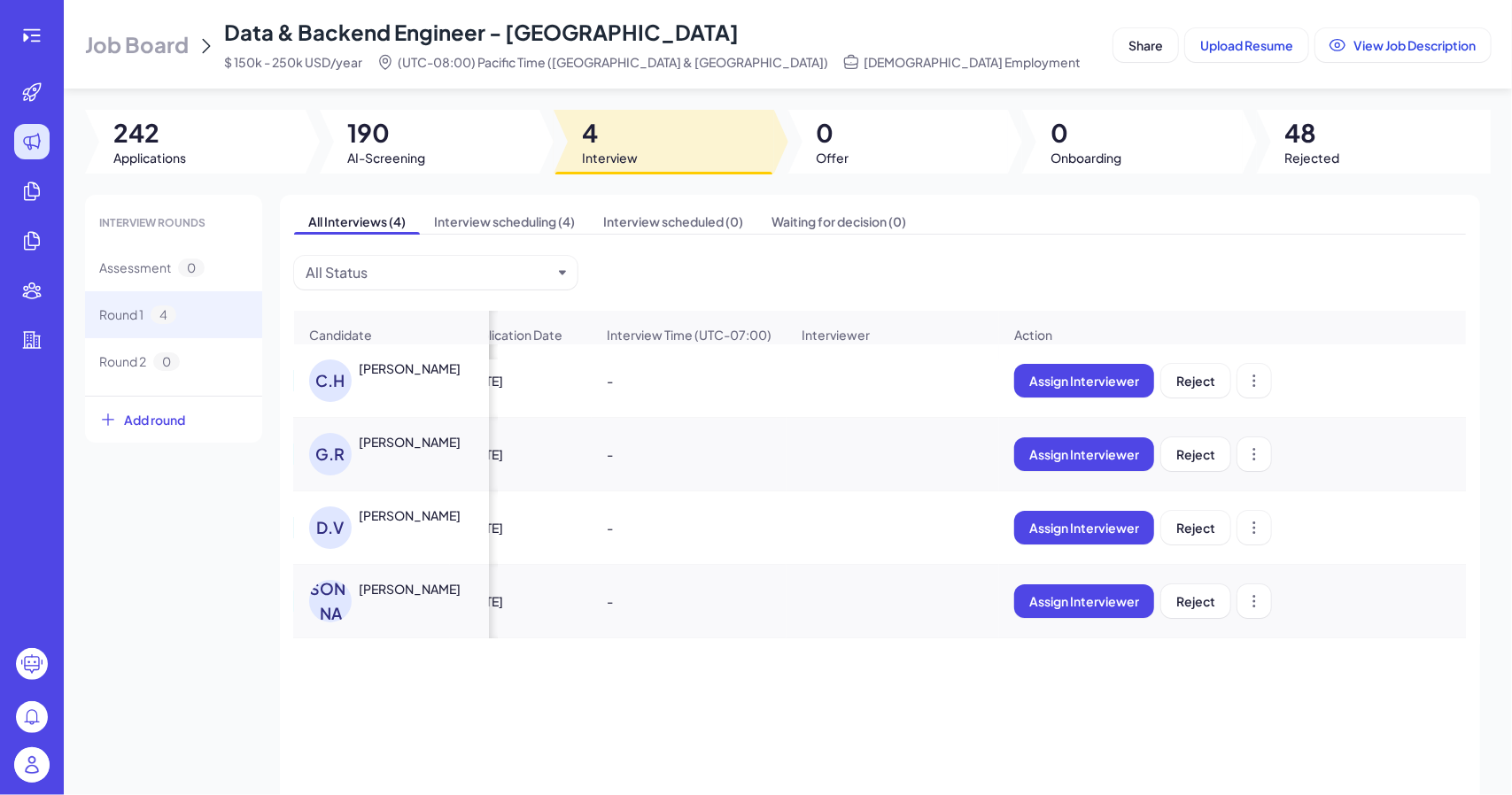
click at [1203, 381] on span "Reject" at bounding box center [1195, 381] width 39 height 16
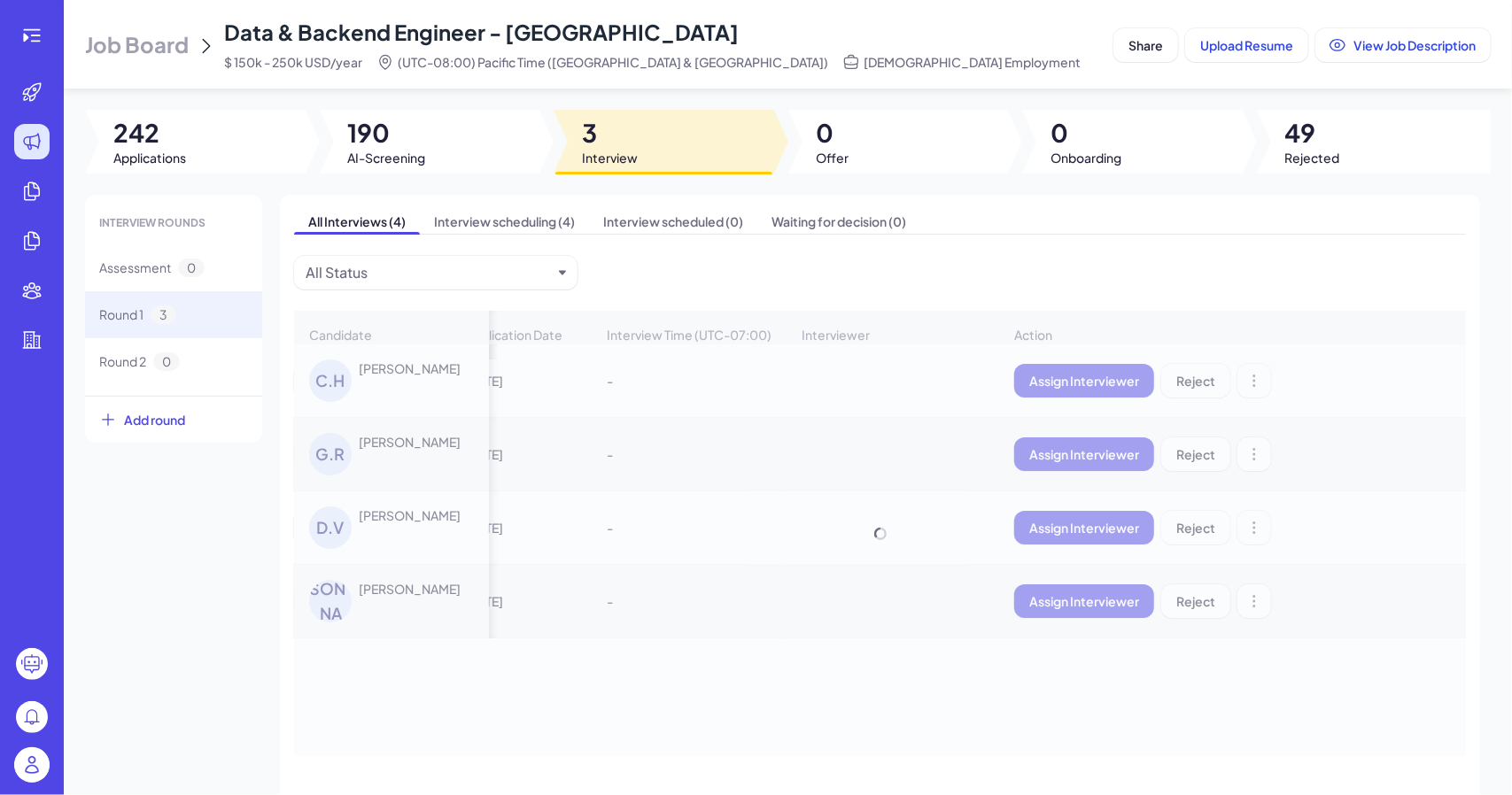
click at [1203, 381] on div "Candidate Status Application Date Interview Time (UTC-07:00) Interviewer Action…" at bounding box center [880, 533] width 1171 height 445
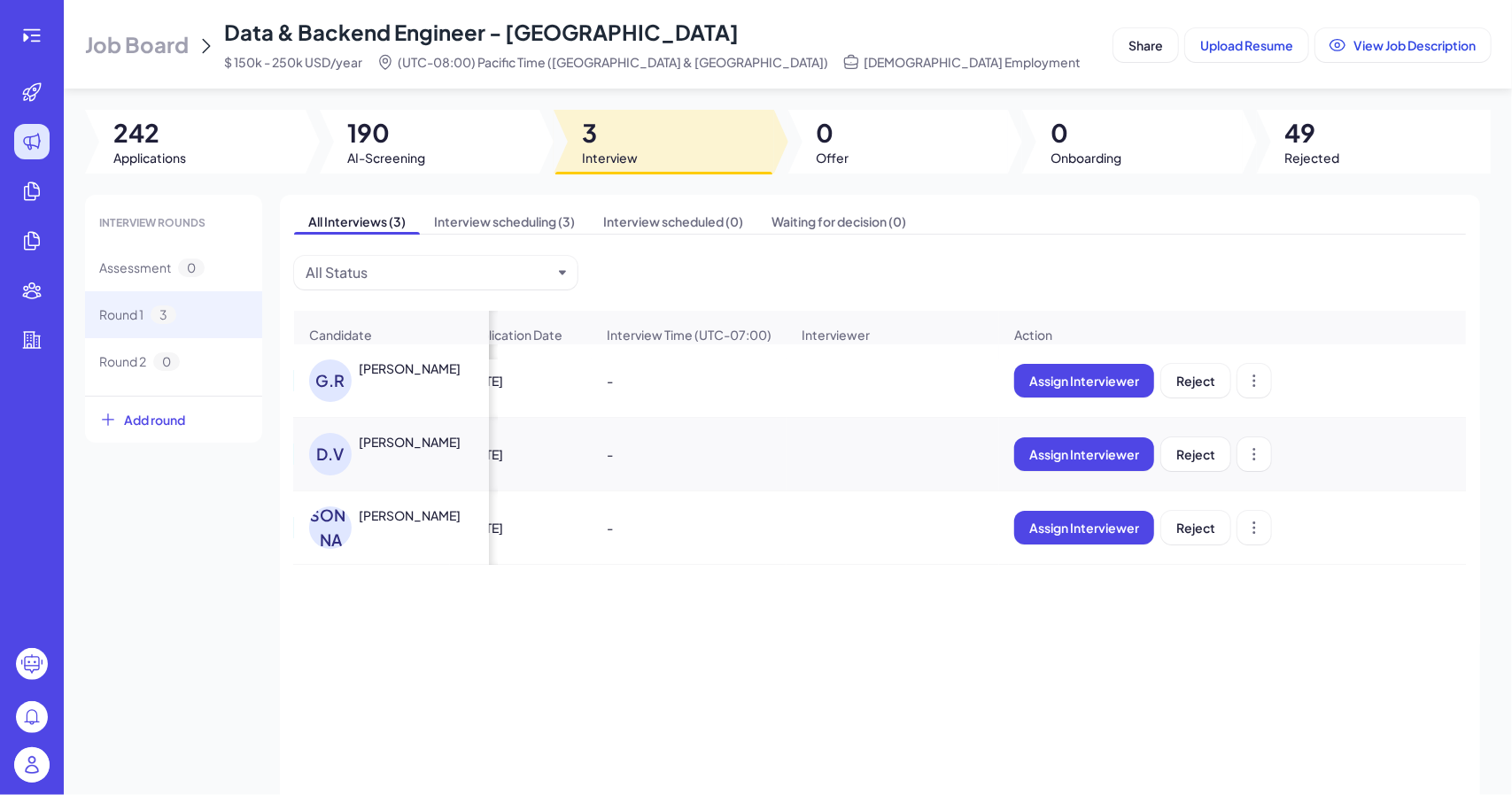
click at [1203, 381] on span "Reject" at bounding box center [1195, 381] width 39 height 16
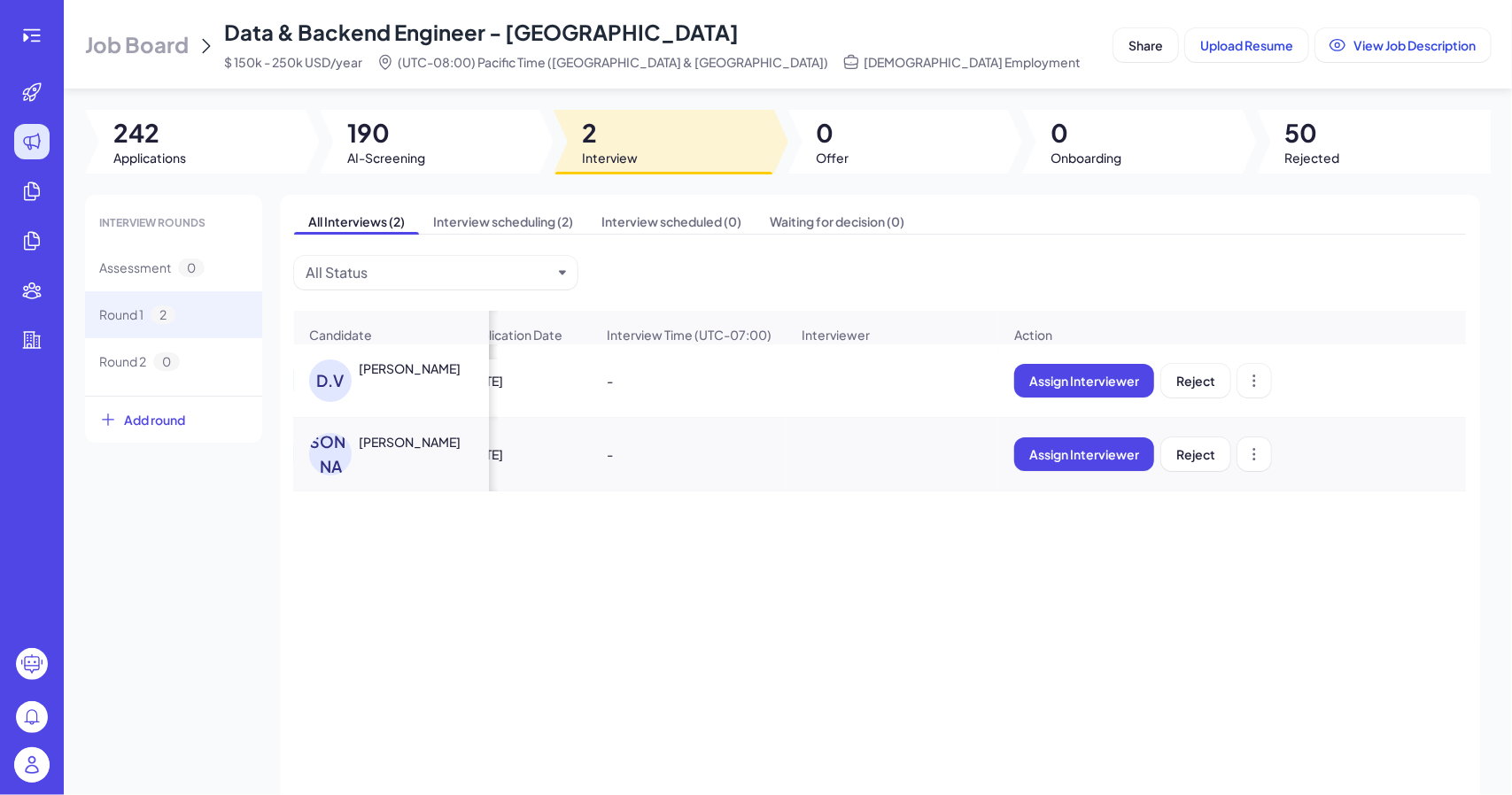
click at [1203, 381] on span "Reject" at bounding box center [1195, 381] width 39 height 16
click at [1200, 383] on span "Reject" at bounding box center [1195, 381] width 39 height 16
click at [1194, 398] on button "Reject" at bounding box center [1196, 380] width 69 height 34
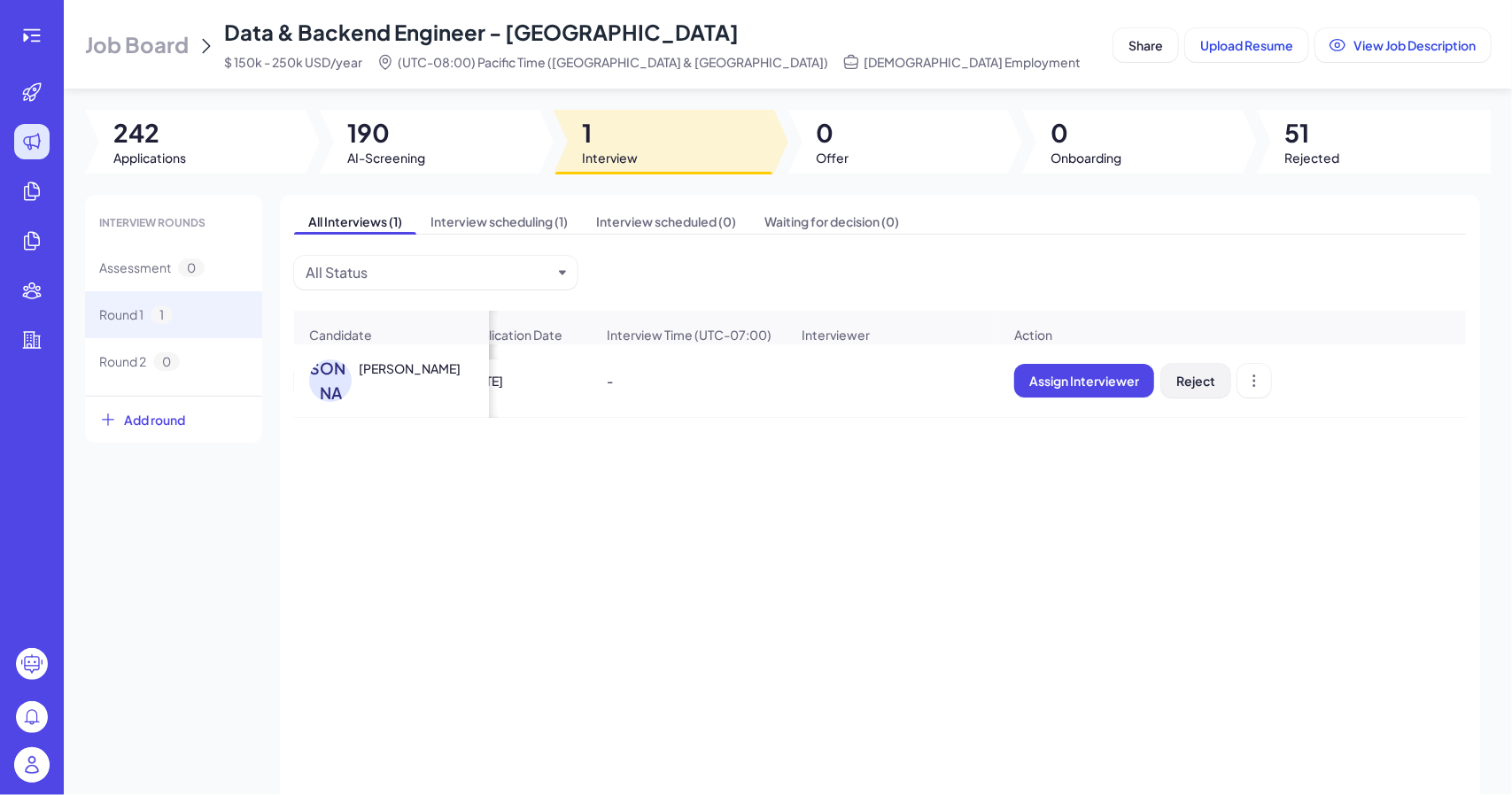
click at [1193, 381] on span "Reject" at bounding box center [1195, 381] width 39 height 16
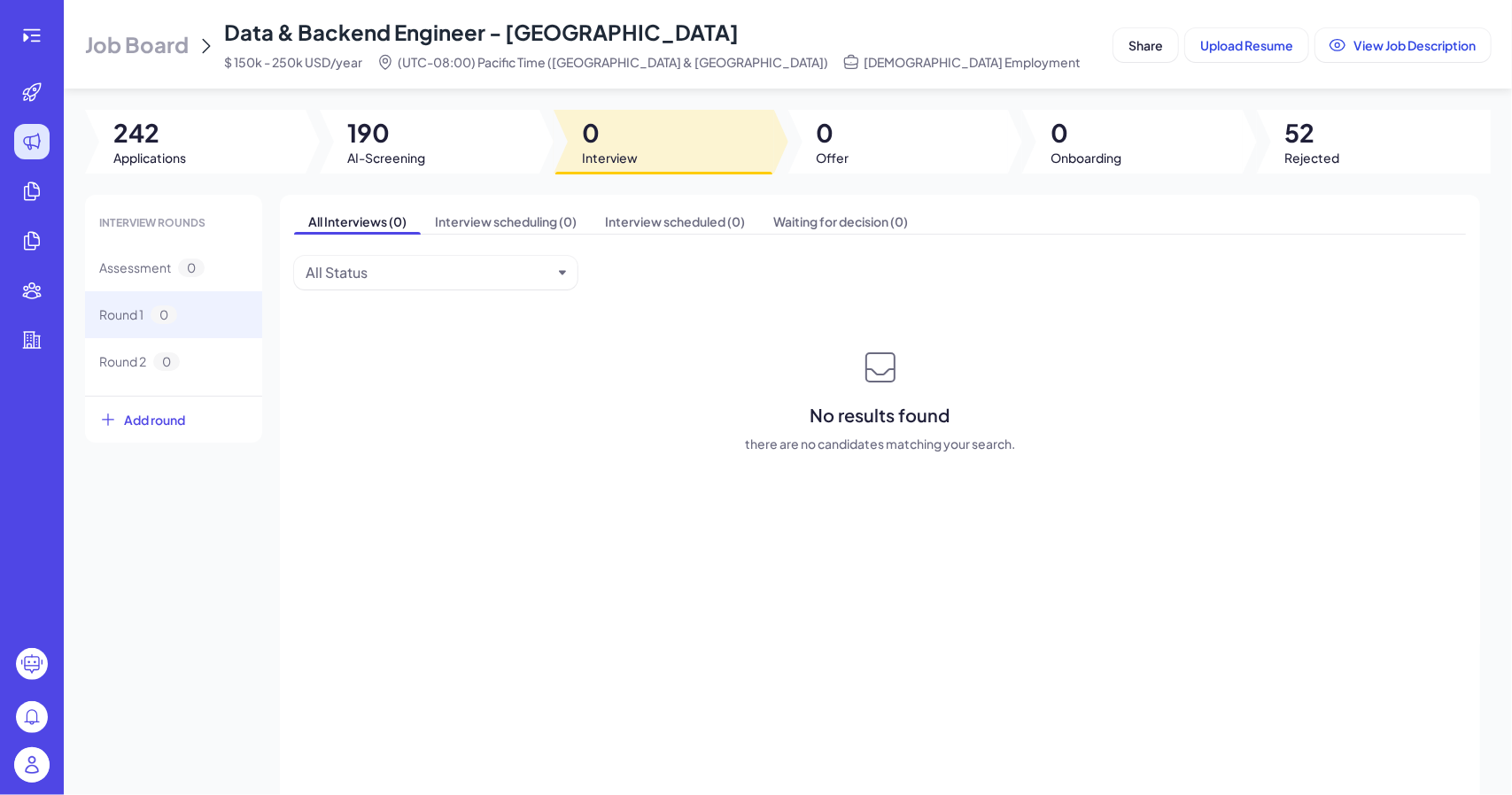
click at [1199, 389] on div "No results found there are no candidates matching your search." at bounding box center [880, 398] width 1171 height 106
click at [1320, 160] on span "Rejected" at bounding box center [1312, 158] width 55 height 18
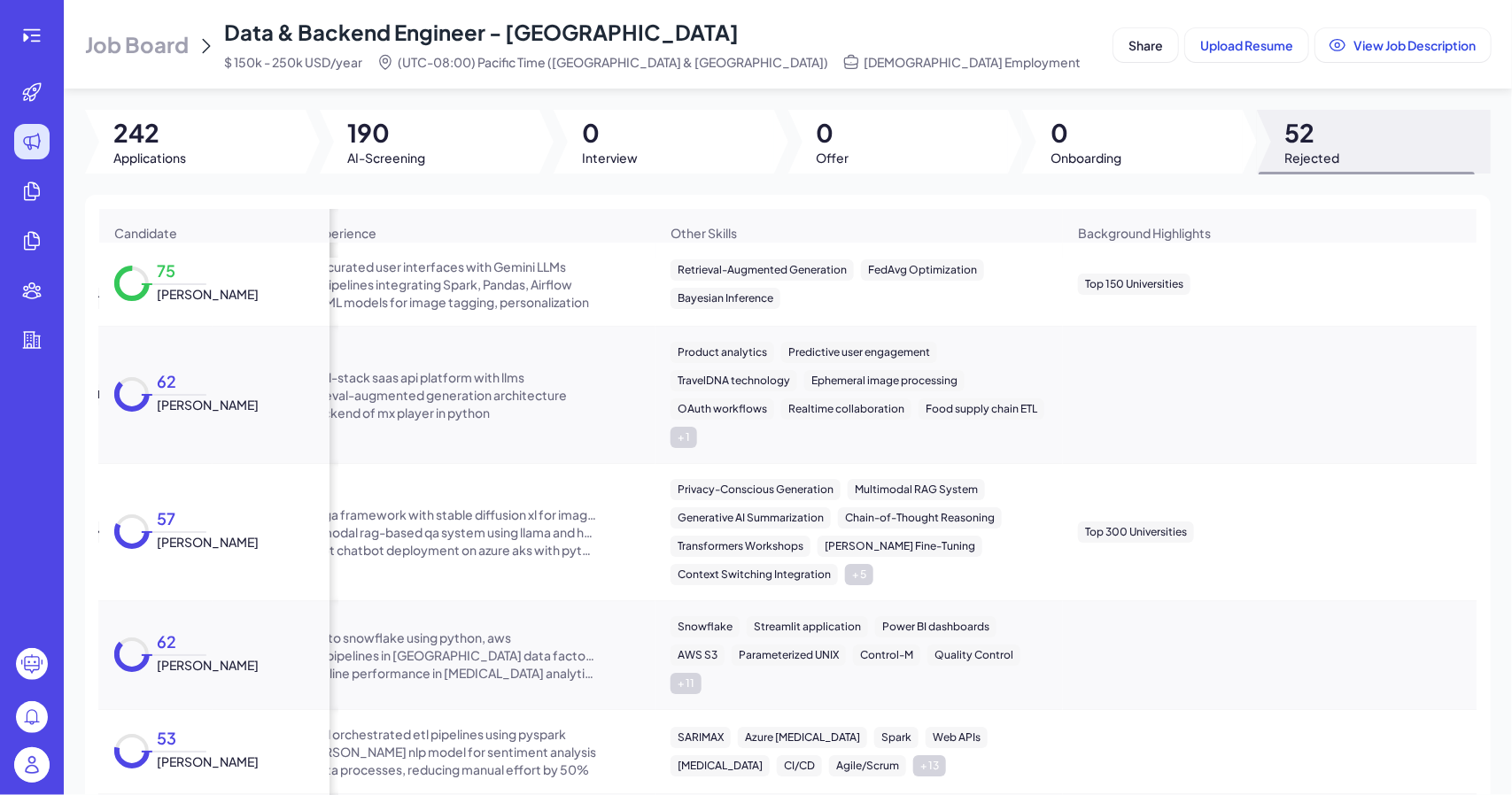
scroll to position [0, 0]
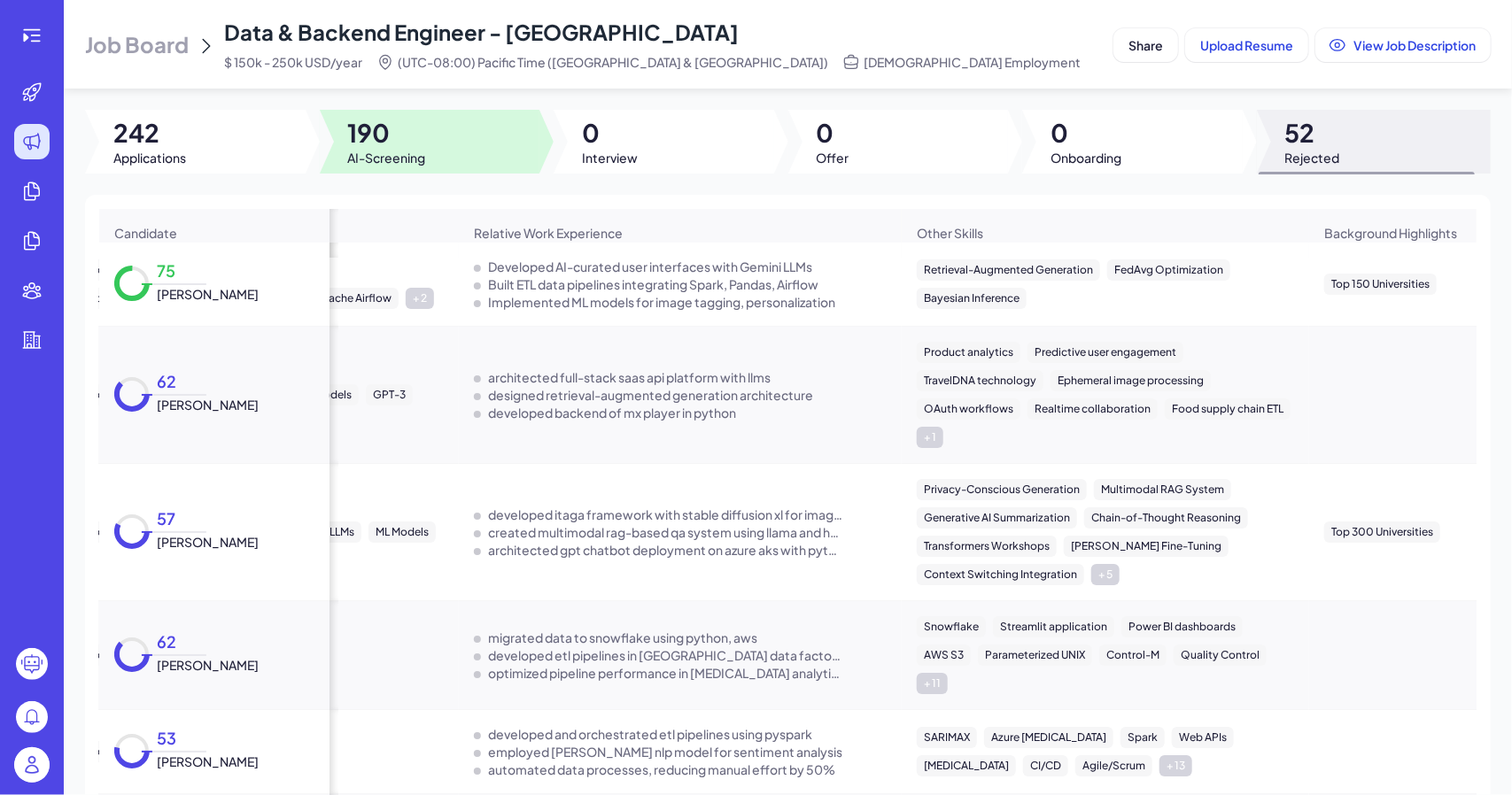
click at [466, 127] on div at bounding box center [429, 141] width 220 height 63
